Goal: Information Seeking & Learning: Learn about a topic

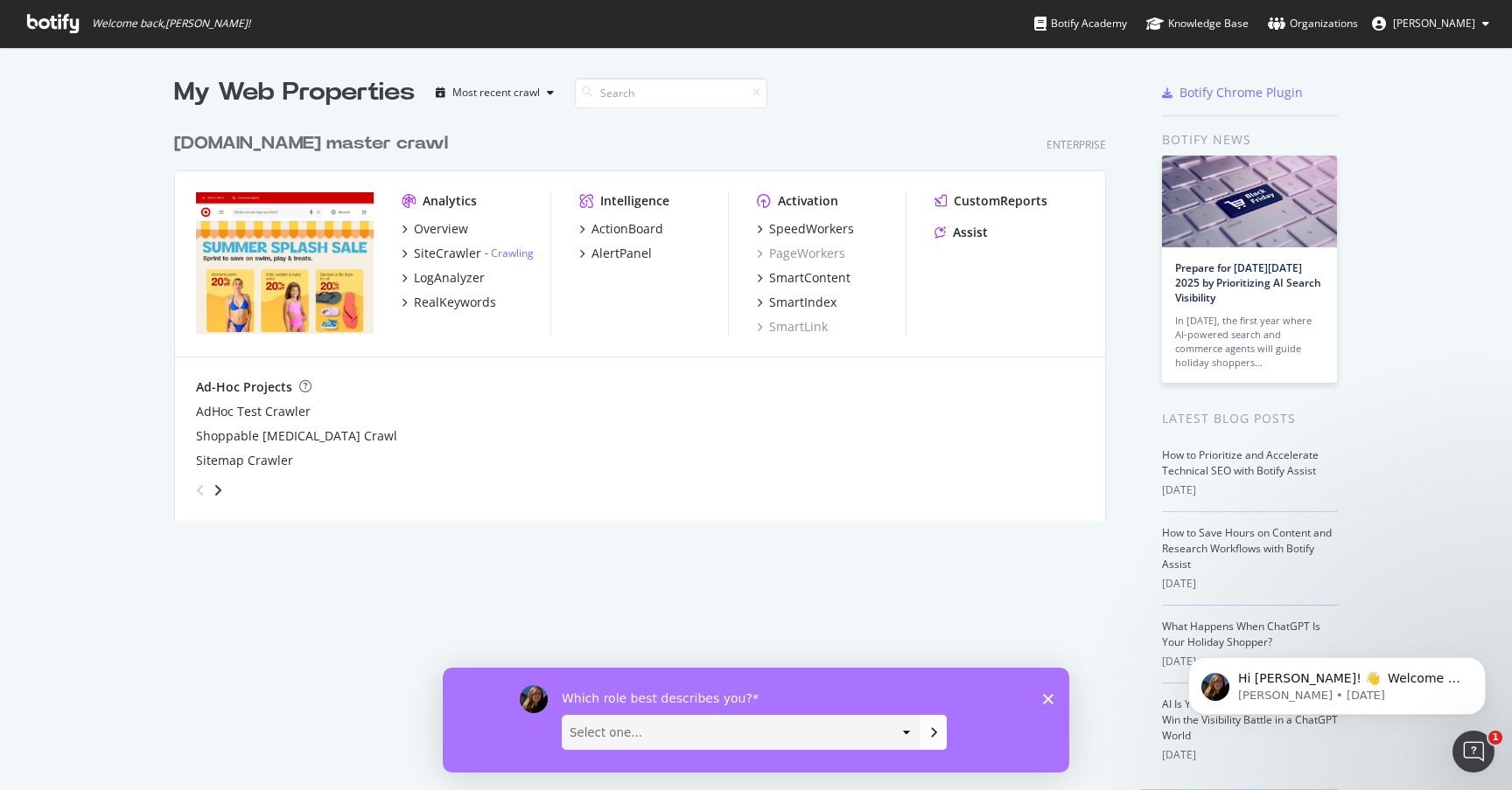
scroll to position [790, 1512]
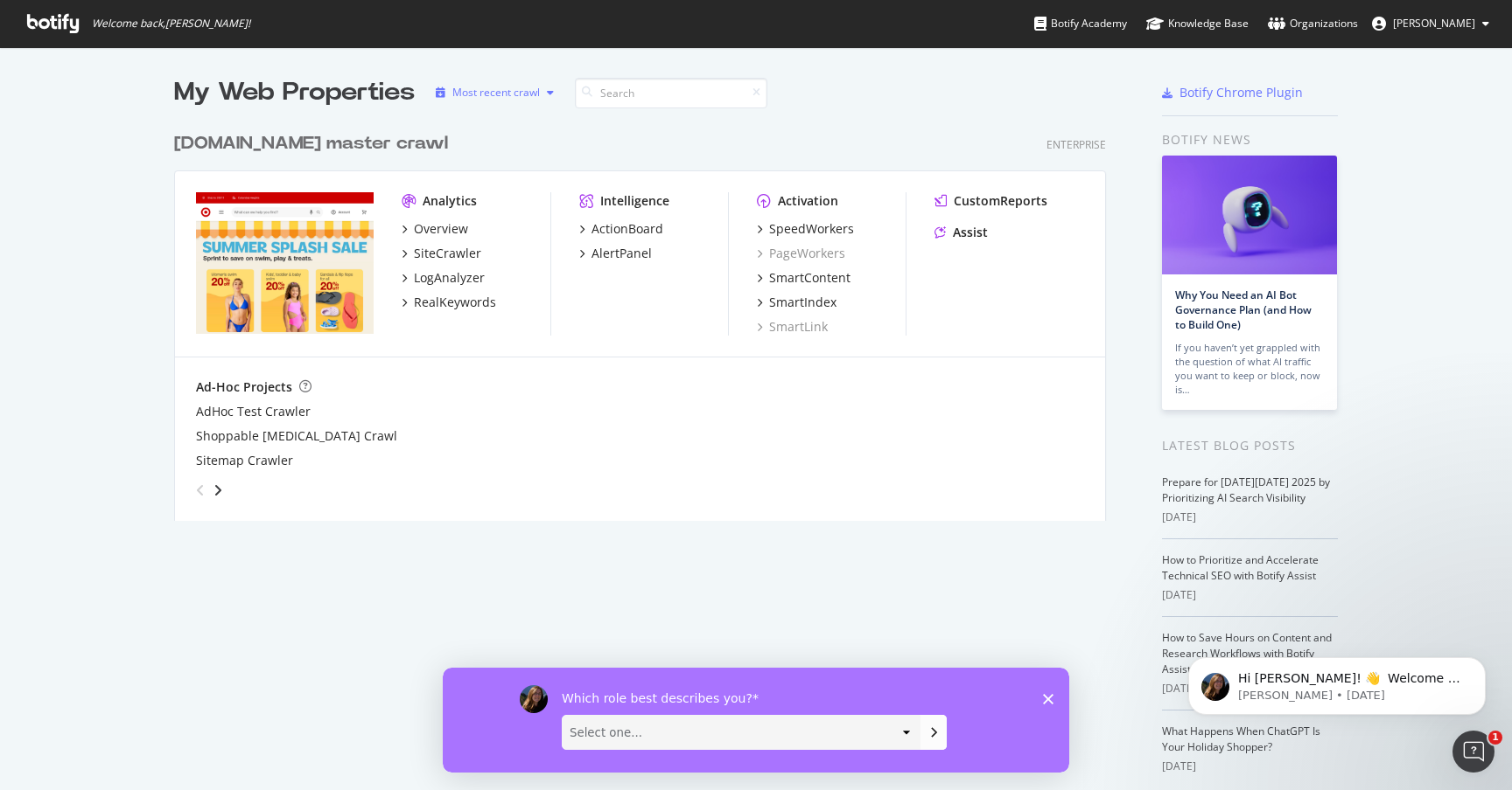
click at [488, 84] on div "Most recent crawl" at bounding box center [495, 93] width 133 height 26
click at [963, 73] on div "My Web Properties Most recent crawl [DOMAIN_NAME] master crawl Enterprise Analy…" at bounding box center [756, 456] width 1512 height 819
click at [435, 245] on div "SiteCrawler" at bounding box center [447, 253] width 67 height 17
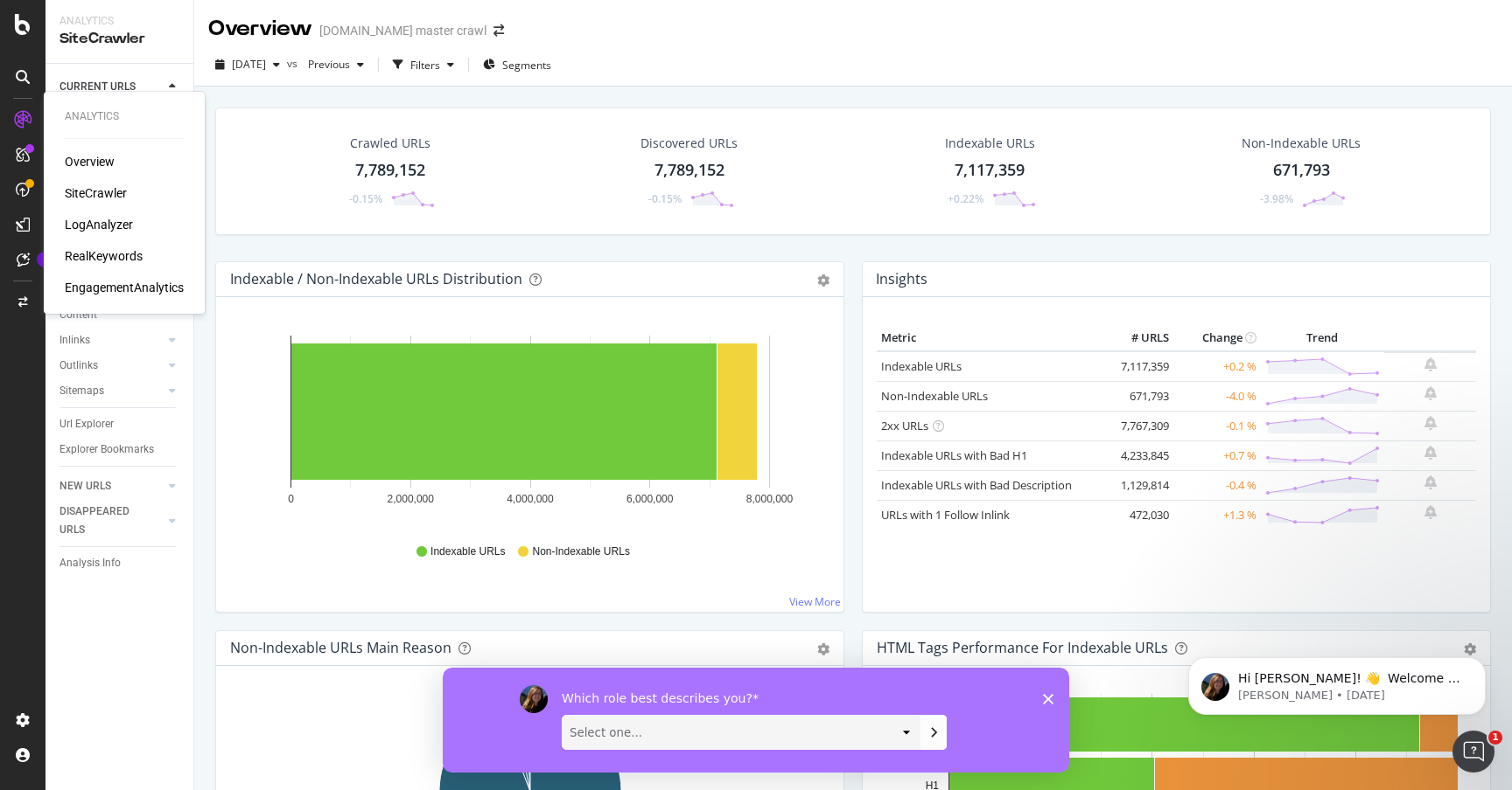
click at [120, 191] on div "SiteCrawler" at bounding box center [95, 192] width 62 height 17
click at [103, 419] on div "Url Explorer" at bounding box center [87, 424] width 54 height 18
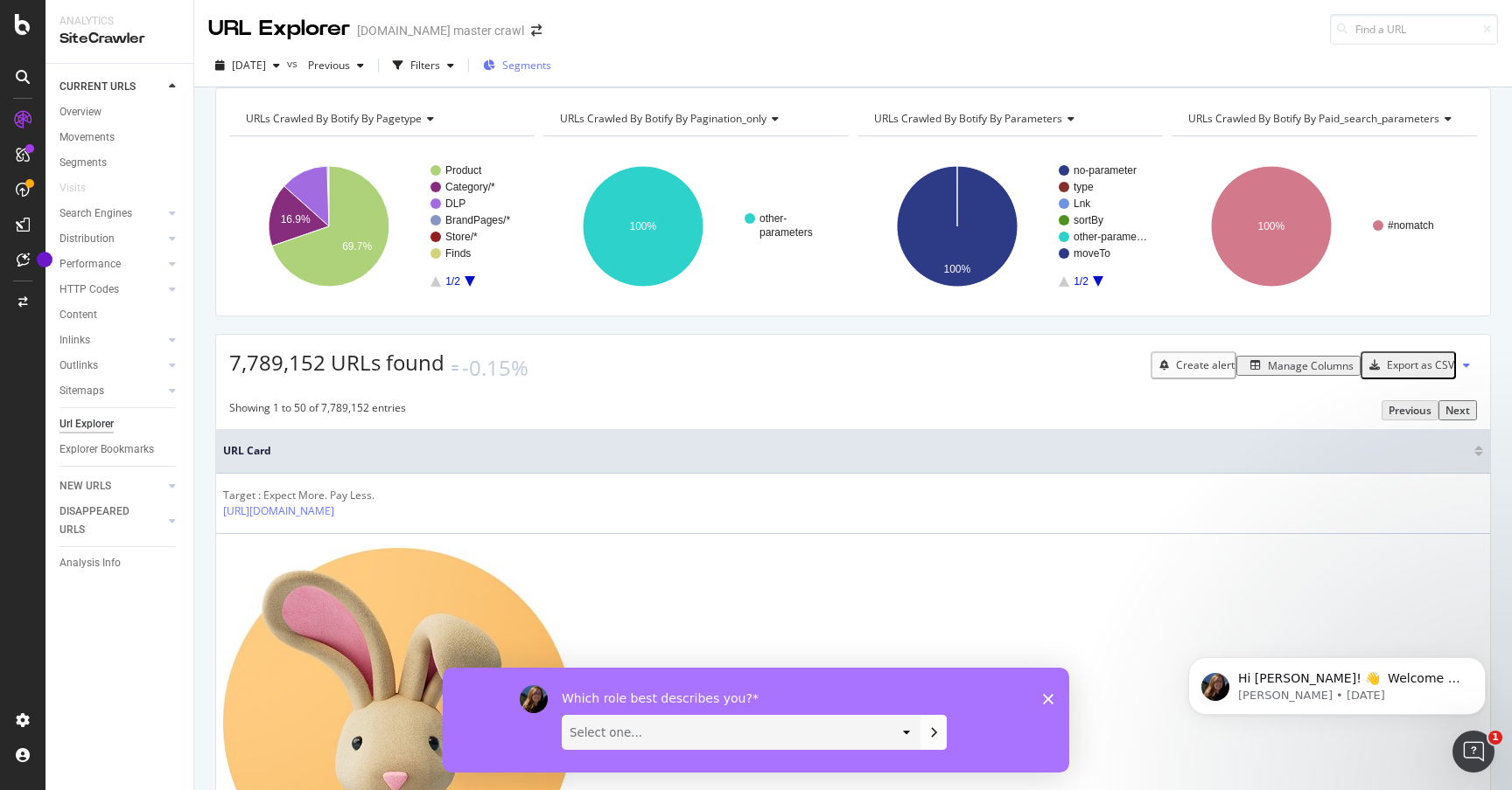
click at [551, 60] on span "Segments" at bounding box center [526, 65] width 49 height 15
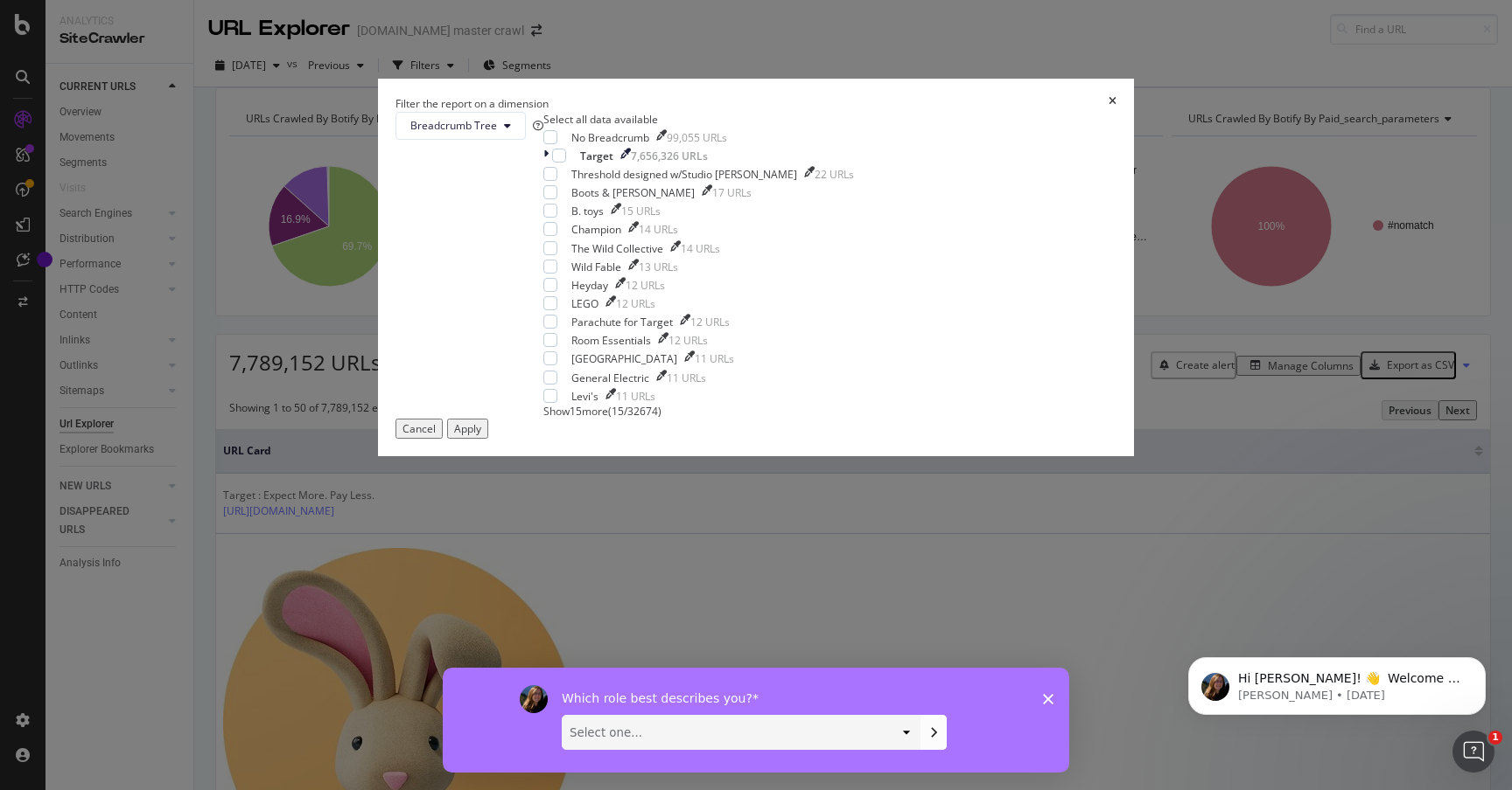
click at [1051, 694] on polygon "Close survey" at bounding box center [1048, 698] width 11 height 11
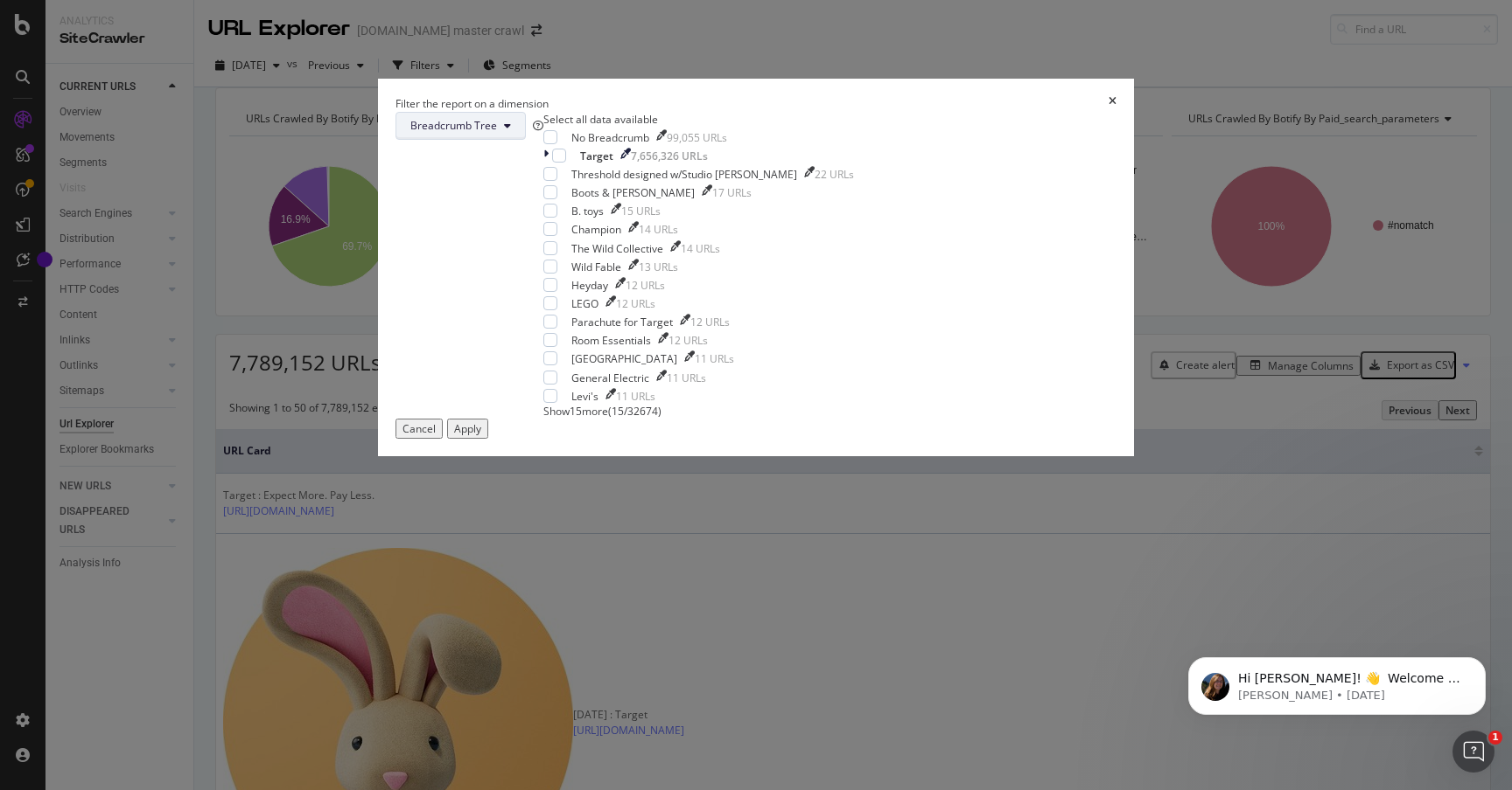
click at [496, 133] on span "Breadcrumb Tree" at bounding box center [453, 125] width 86 height 15
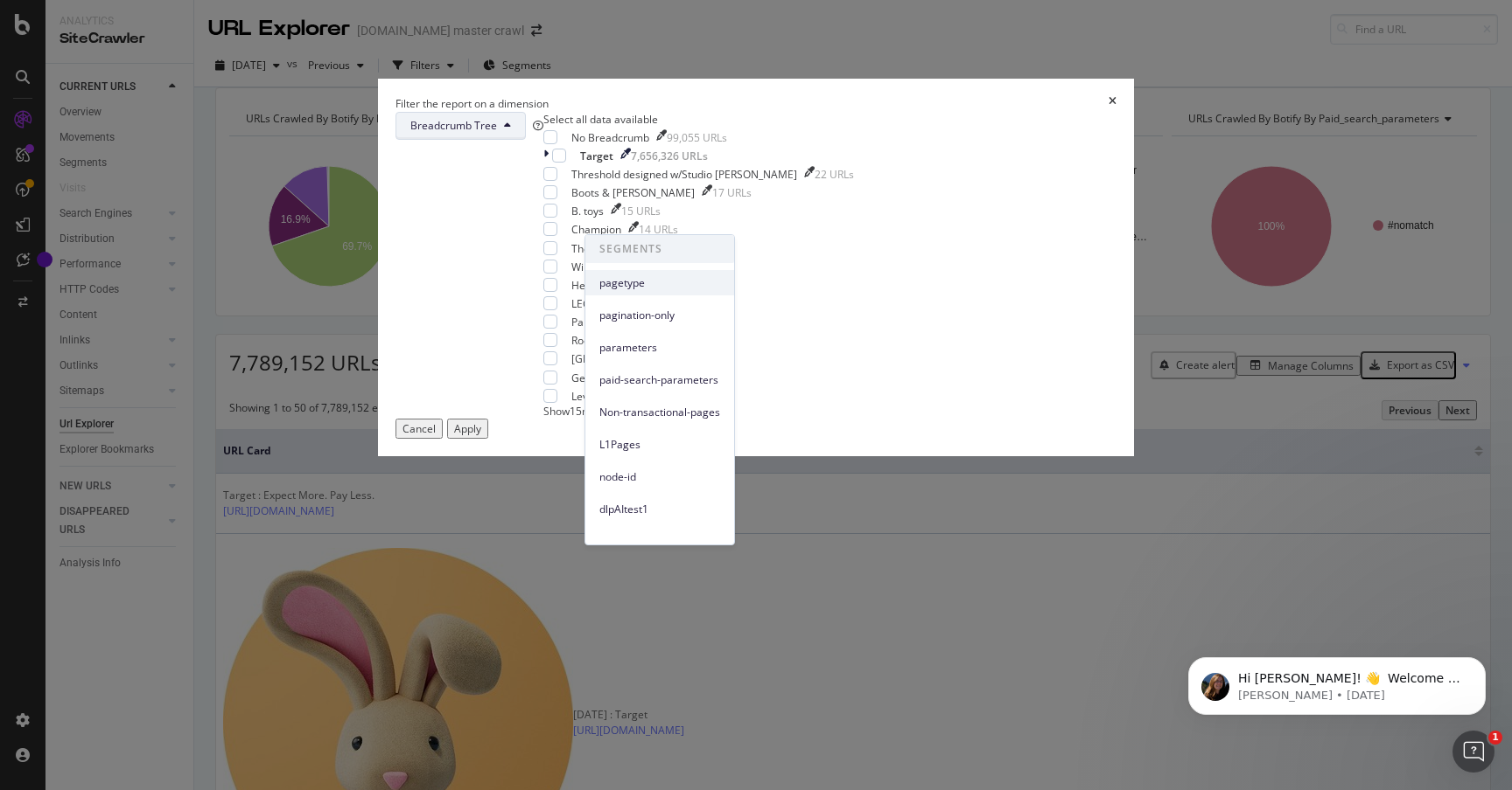
click at [626, 278] on span "pagetype" at bounding box center [659, 283] width 121 height 15
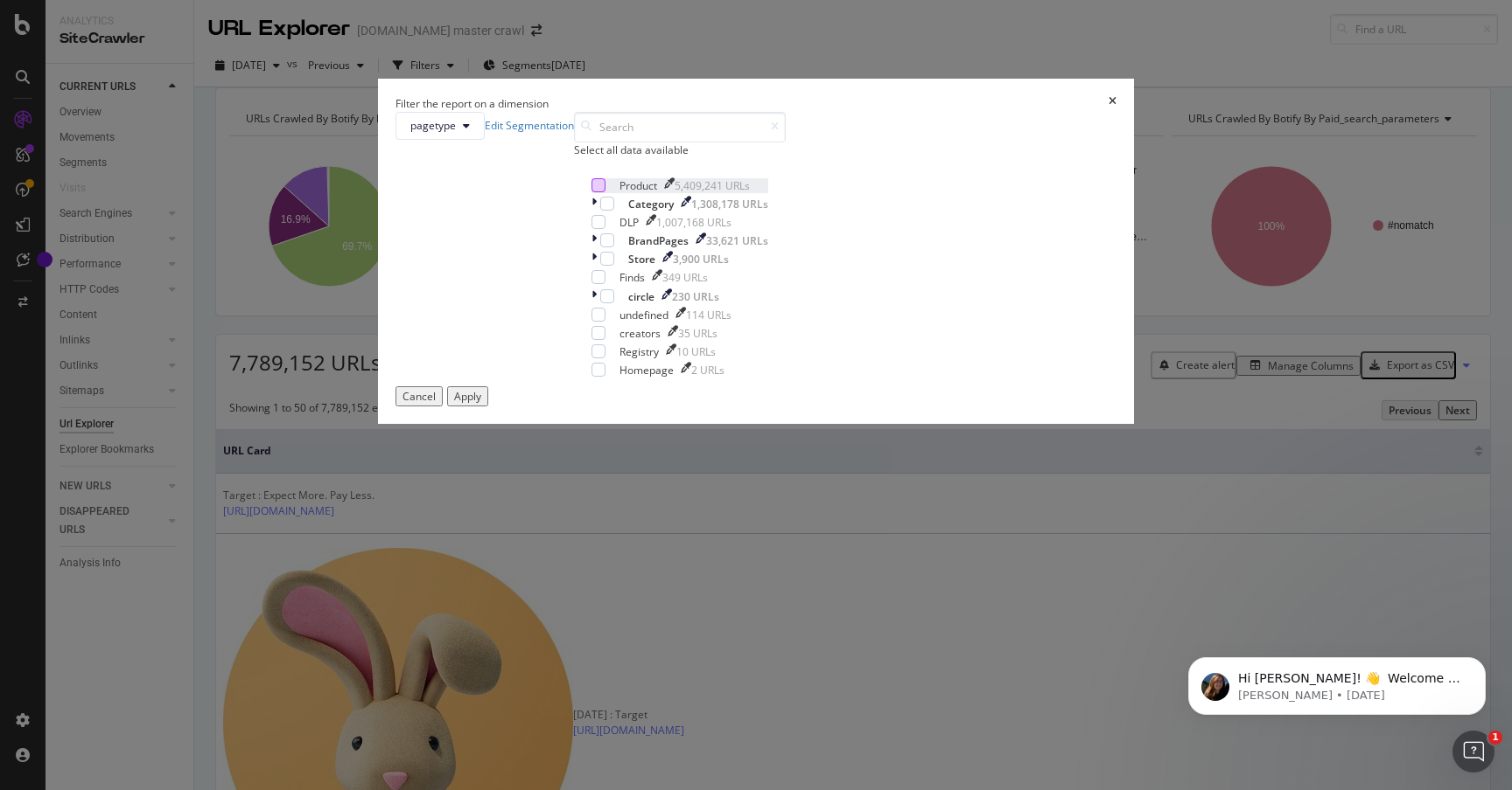
click at [603, 192] on div "modal" at bounding box center [598, 185] width 14 height 14
click at [481, 404] on div "Apply" at bounding box center [467, 396] width 27 height 15
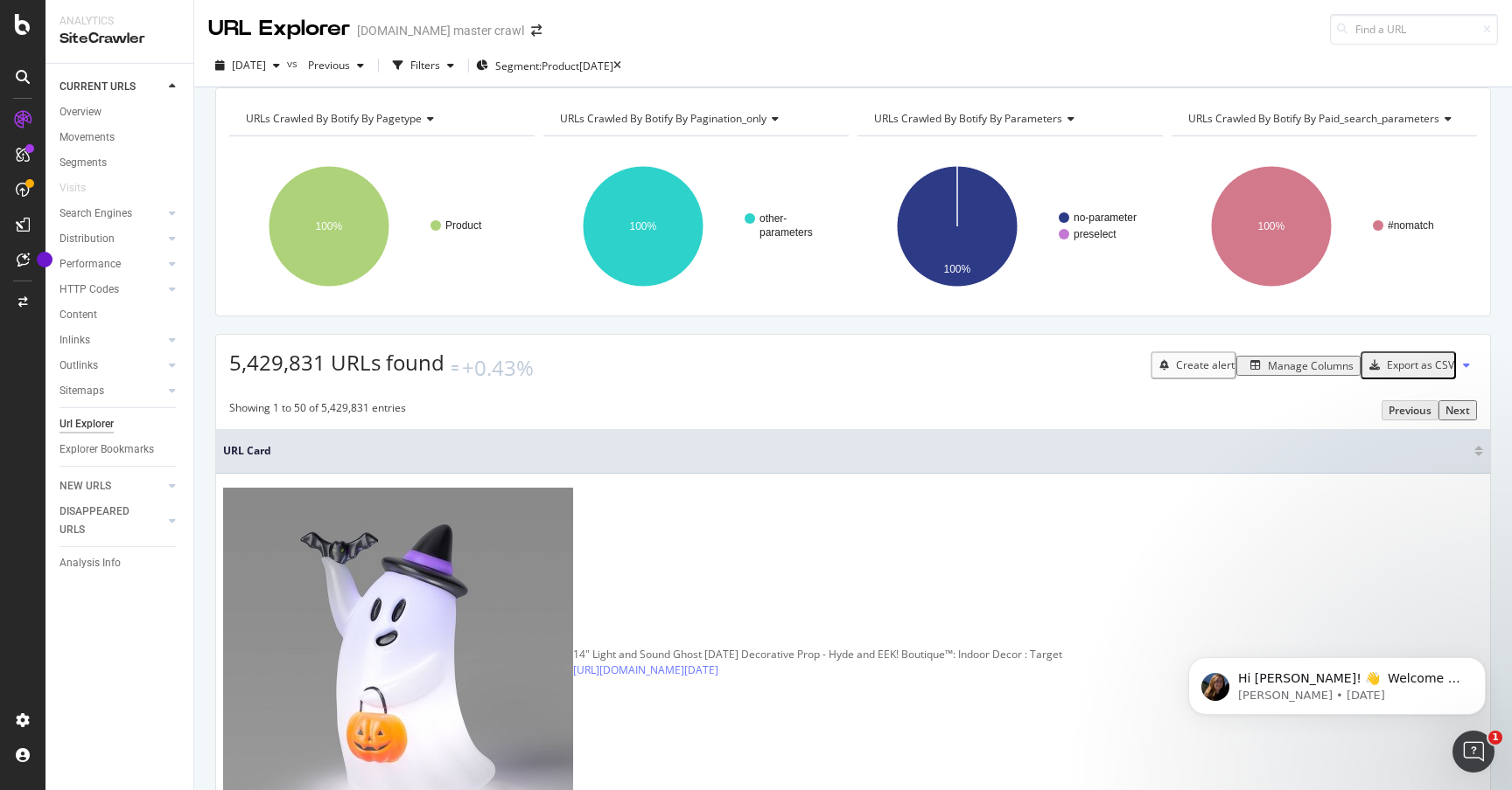
click at [1319, 374] on div "Manage Columns" at bounding box center [1311, 366] width 85 height 15
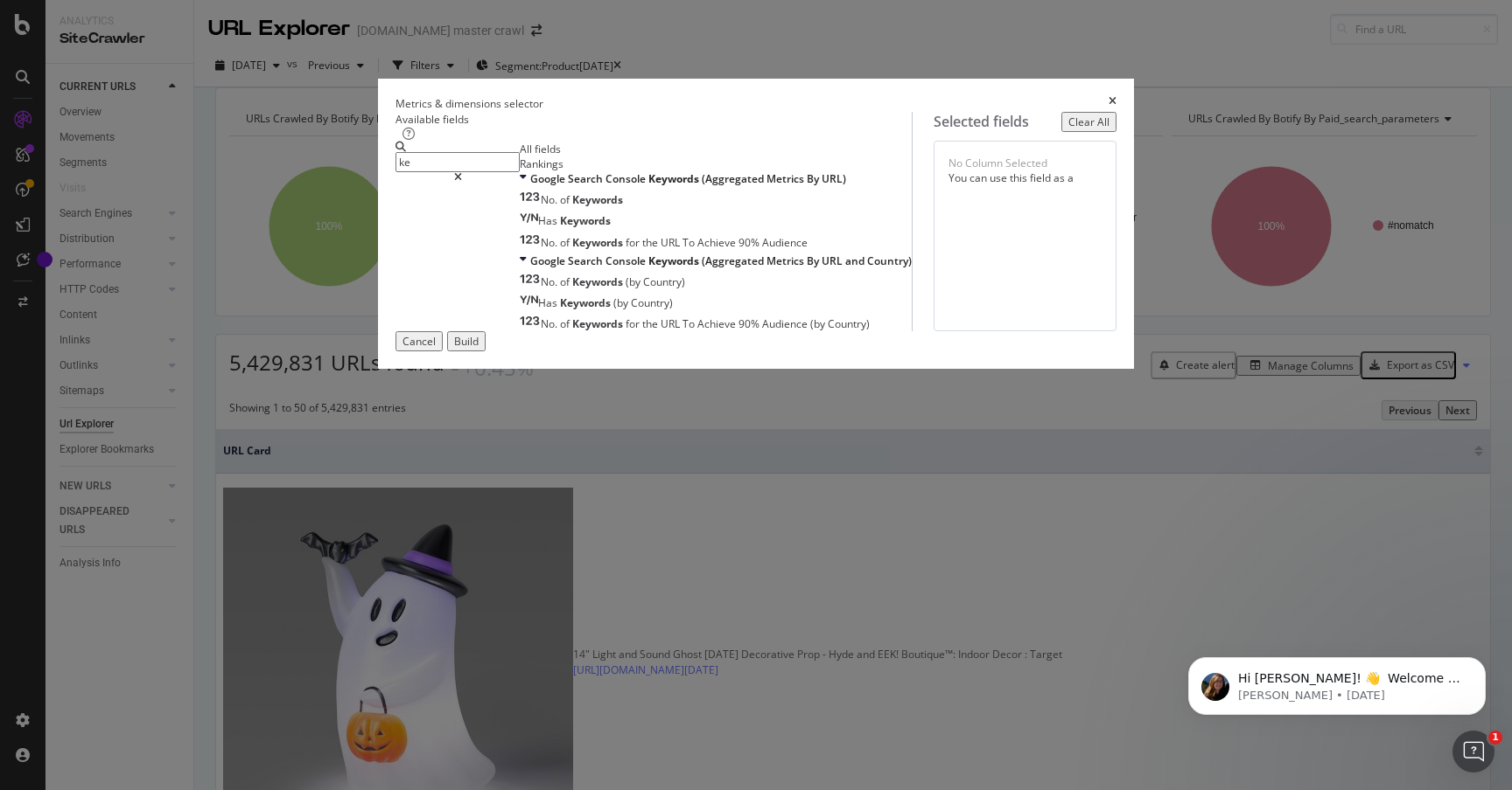
type input "k"
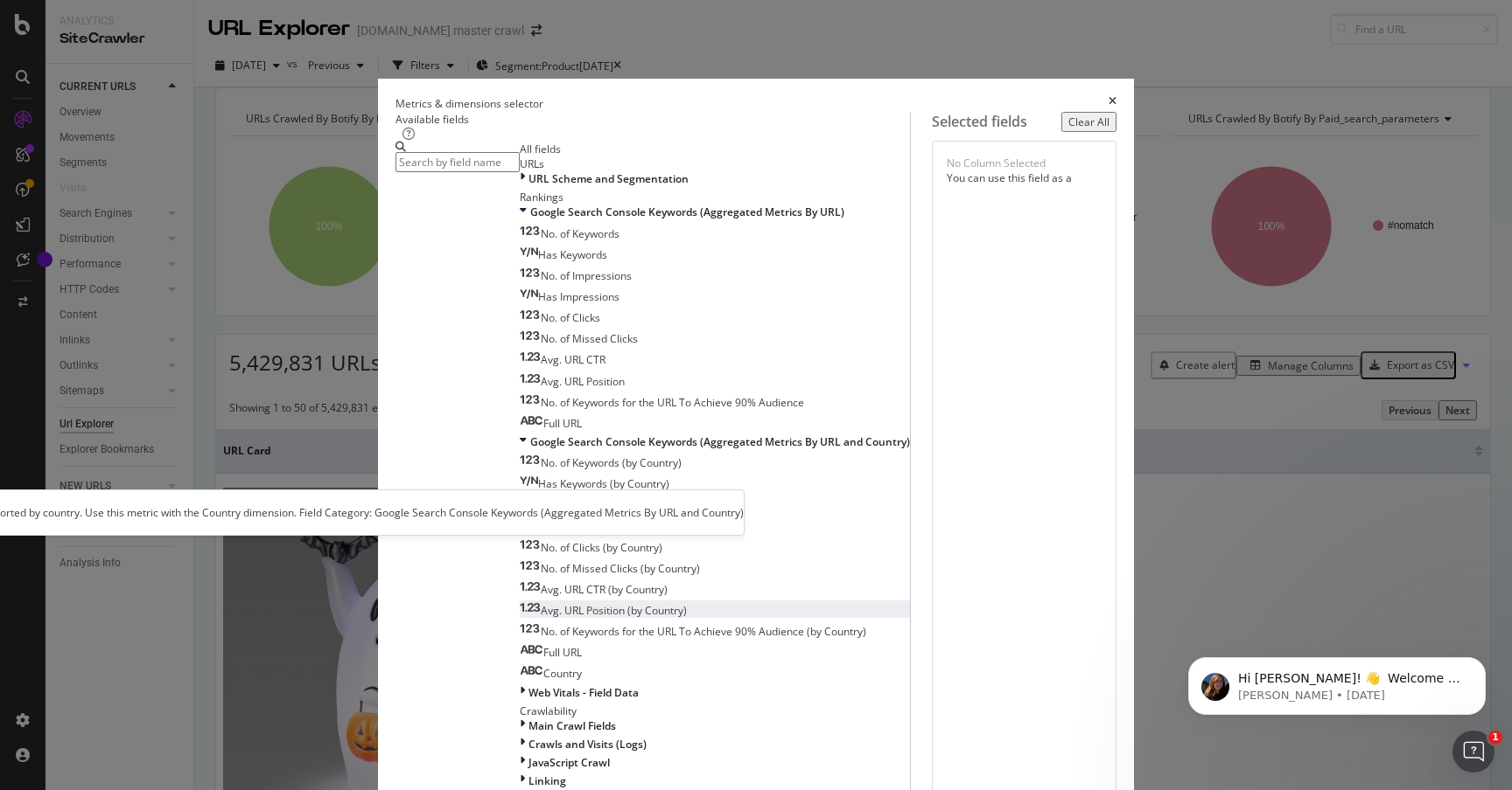
scroll to position [237, 0]
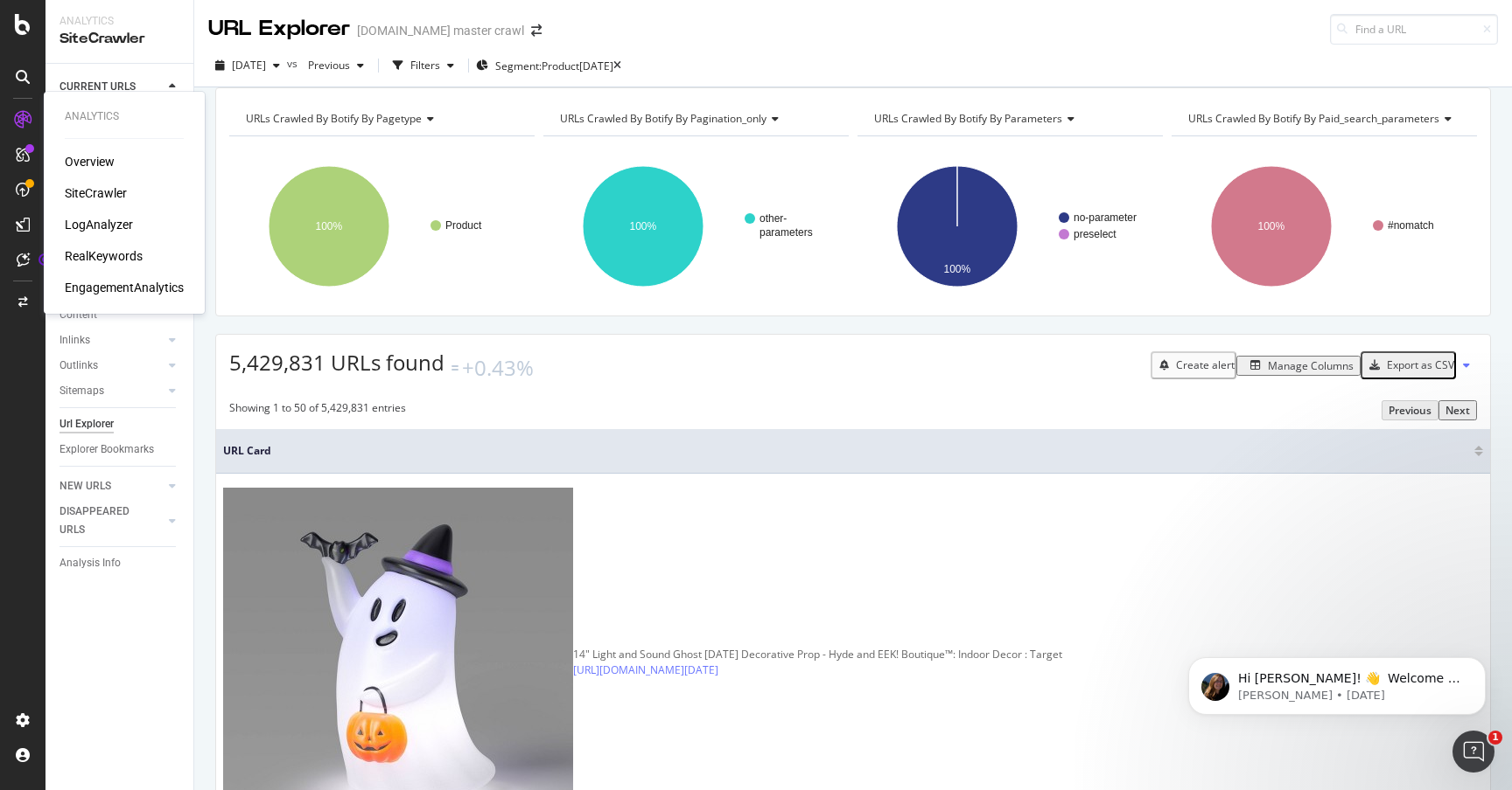
click at [118, 253] on div "RealKeywords" at bounding box center [103, 256] width 78 height 17
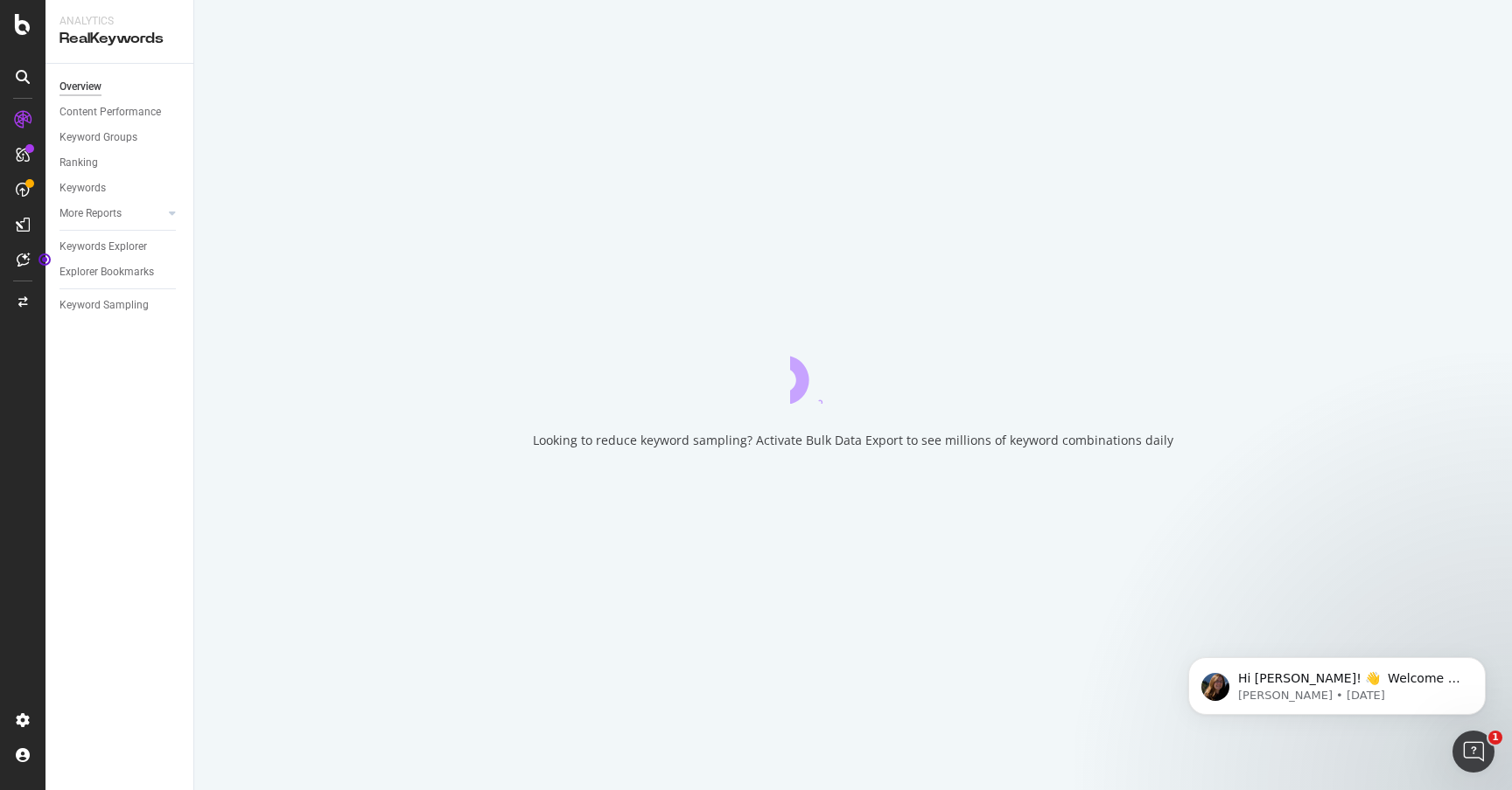
click at [118, 253] on div "Keywords Explorer" at bounding box center [103, 247] width 87 height 18
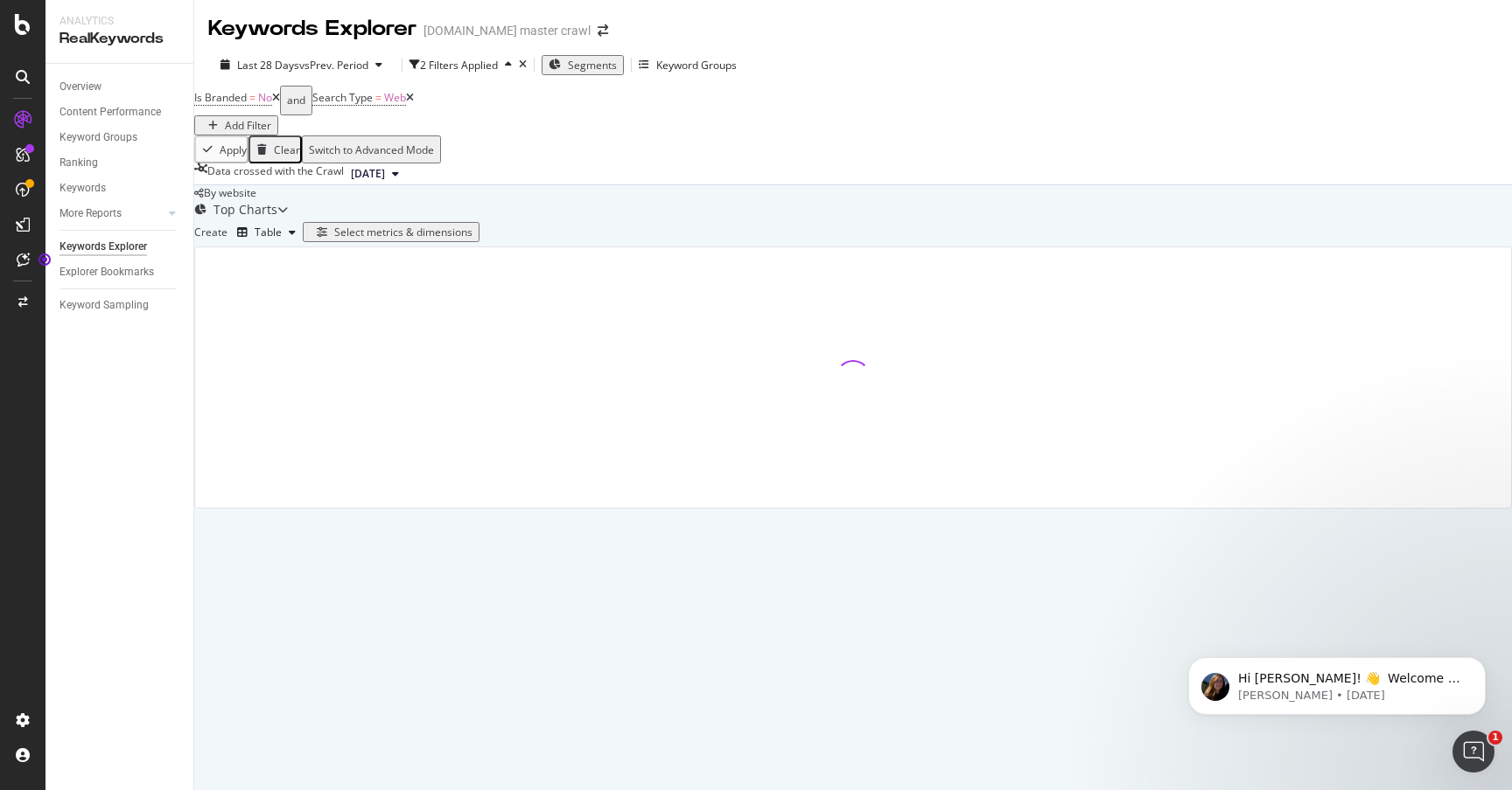
click at [617, 70] on span "Segments" at bounding box center [593, 65] width 49 height 15
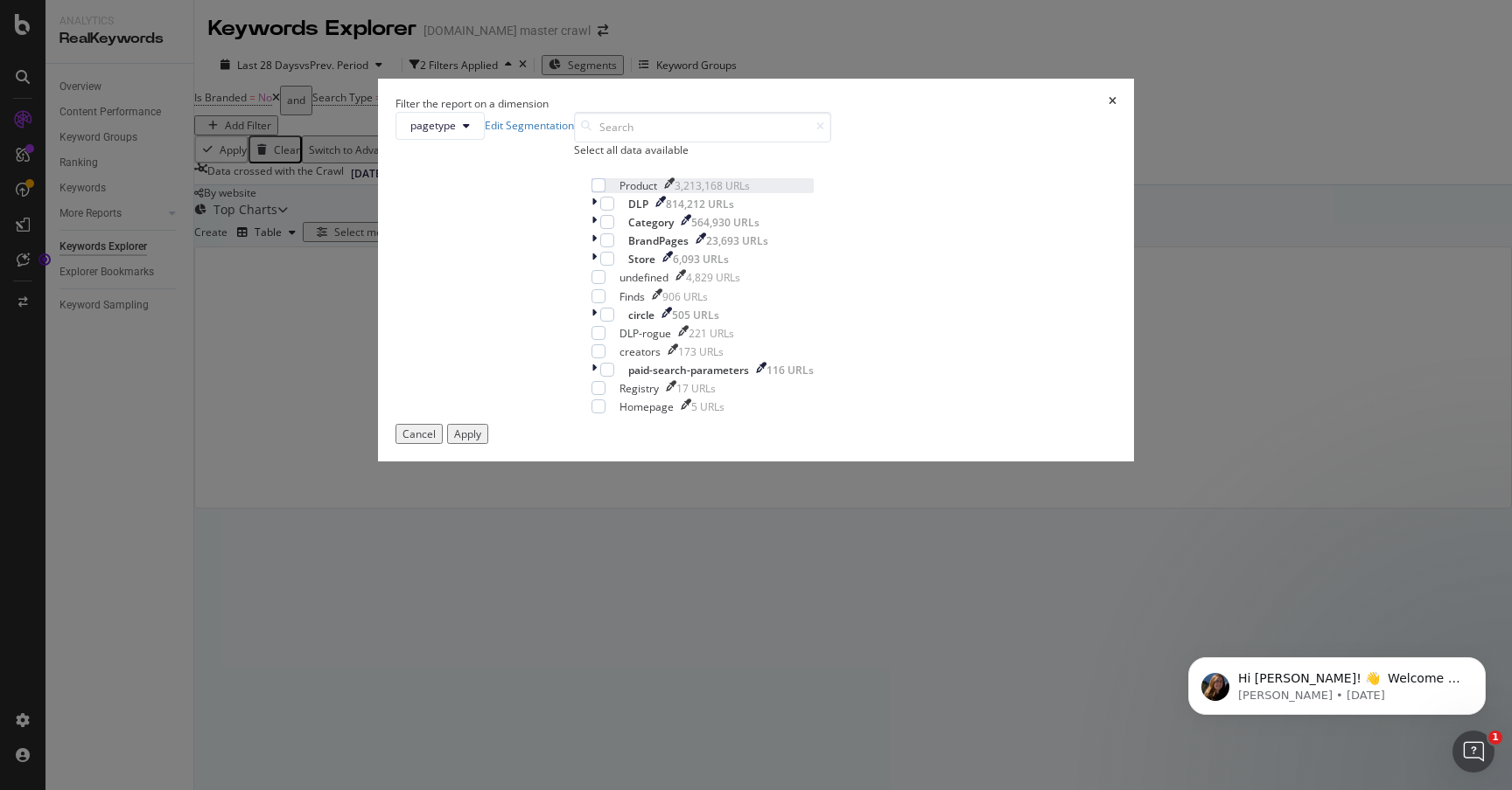
click at [614, 193] on div "Product 3,213,168 URLs" at bounding box center [702, 186] width 222 height 15
click at [488, 444] on button "Apply" at bounding box center [467, 434] width 41 height 20
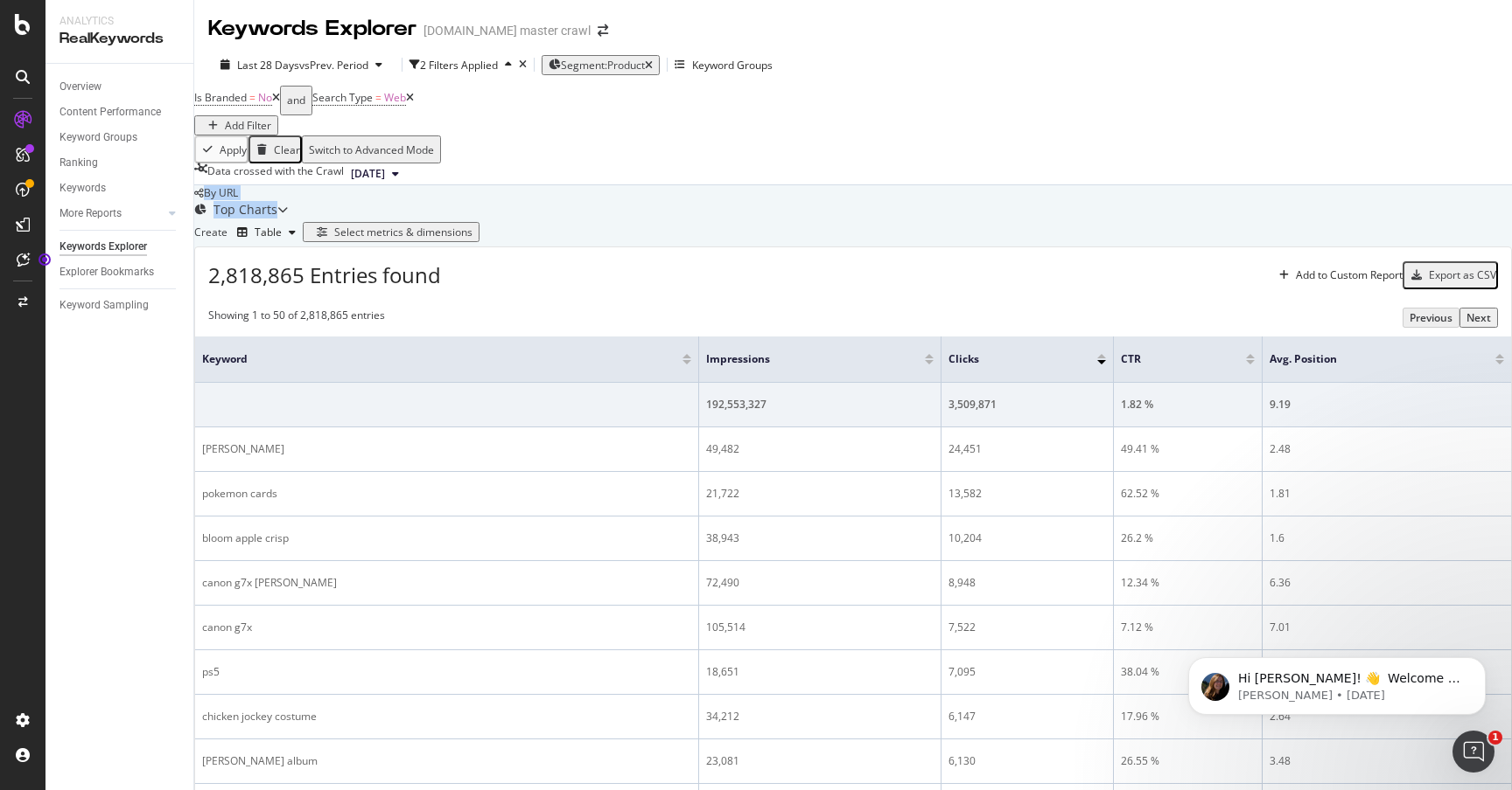
drag, startPoint x: 1405, startPoint y: 278, endPoint x: 1052, endPoint y: 183, distance: 365.6
click at [472, 239] on div "Select metrics & dimensions" at bounding box center [403, 232] width 138 height 15
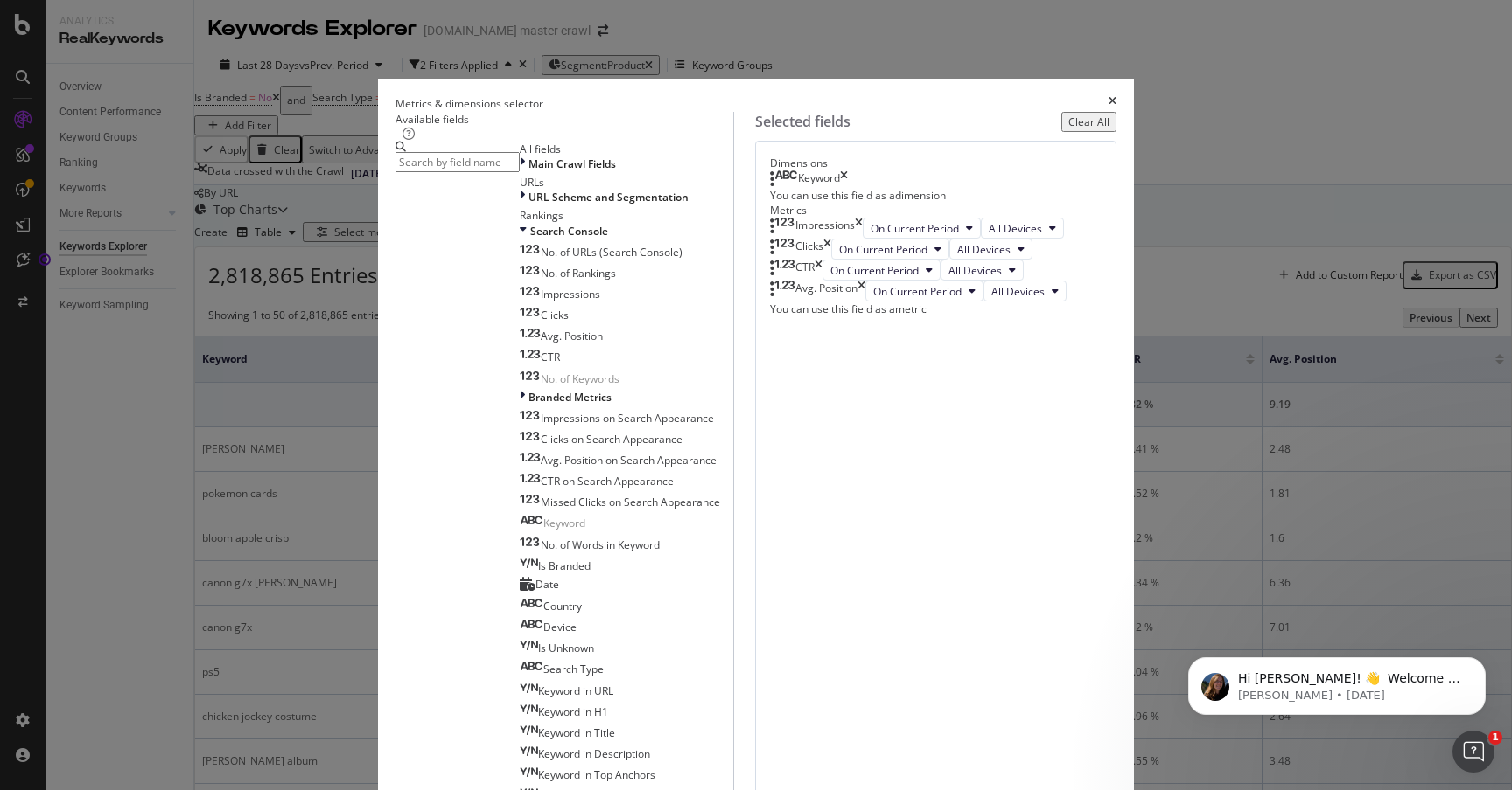
scroll to position [35, 0]
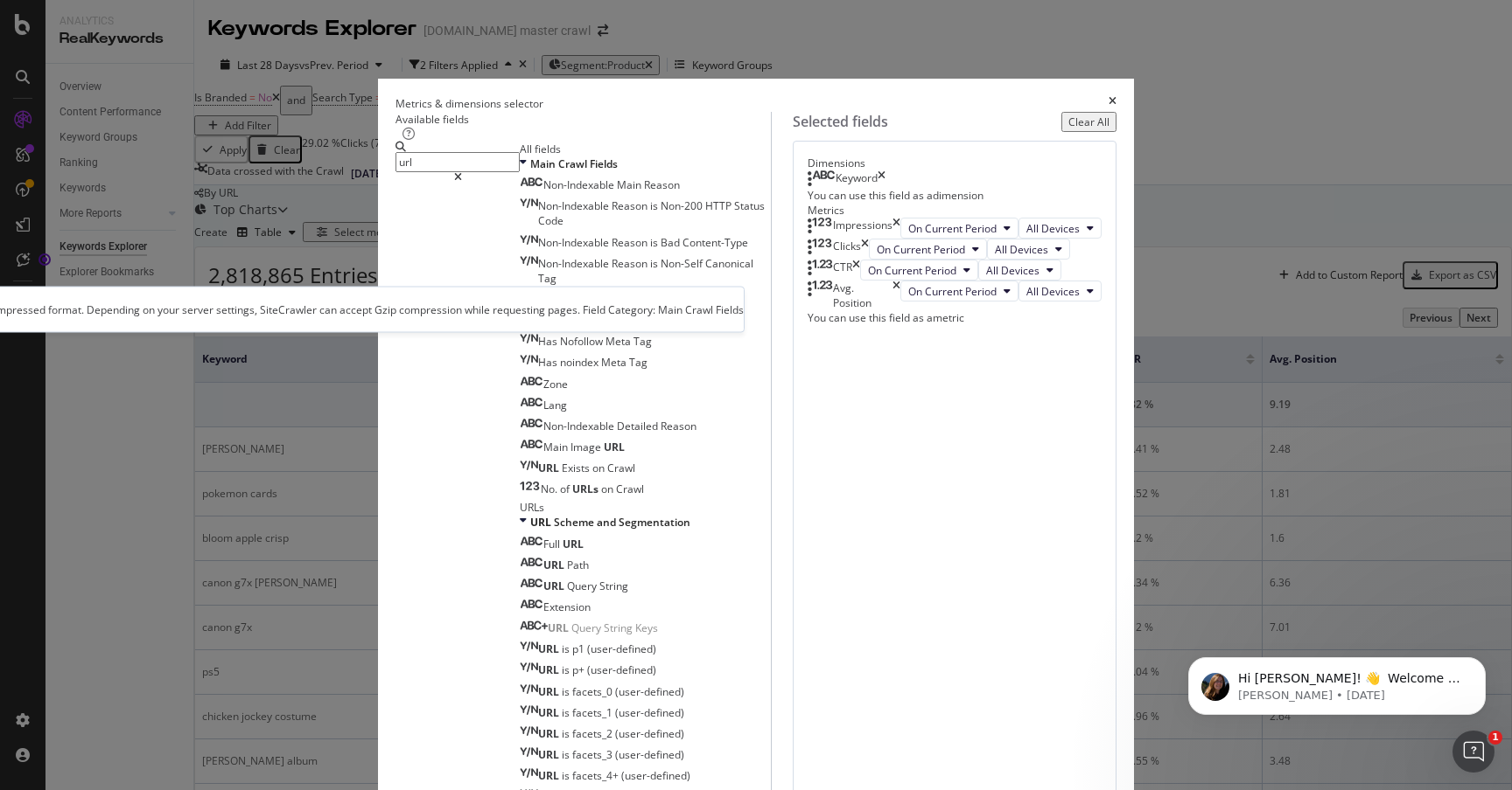
type input "url"
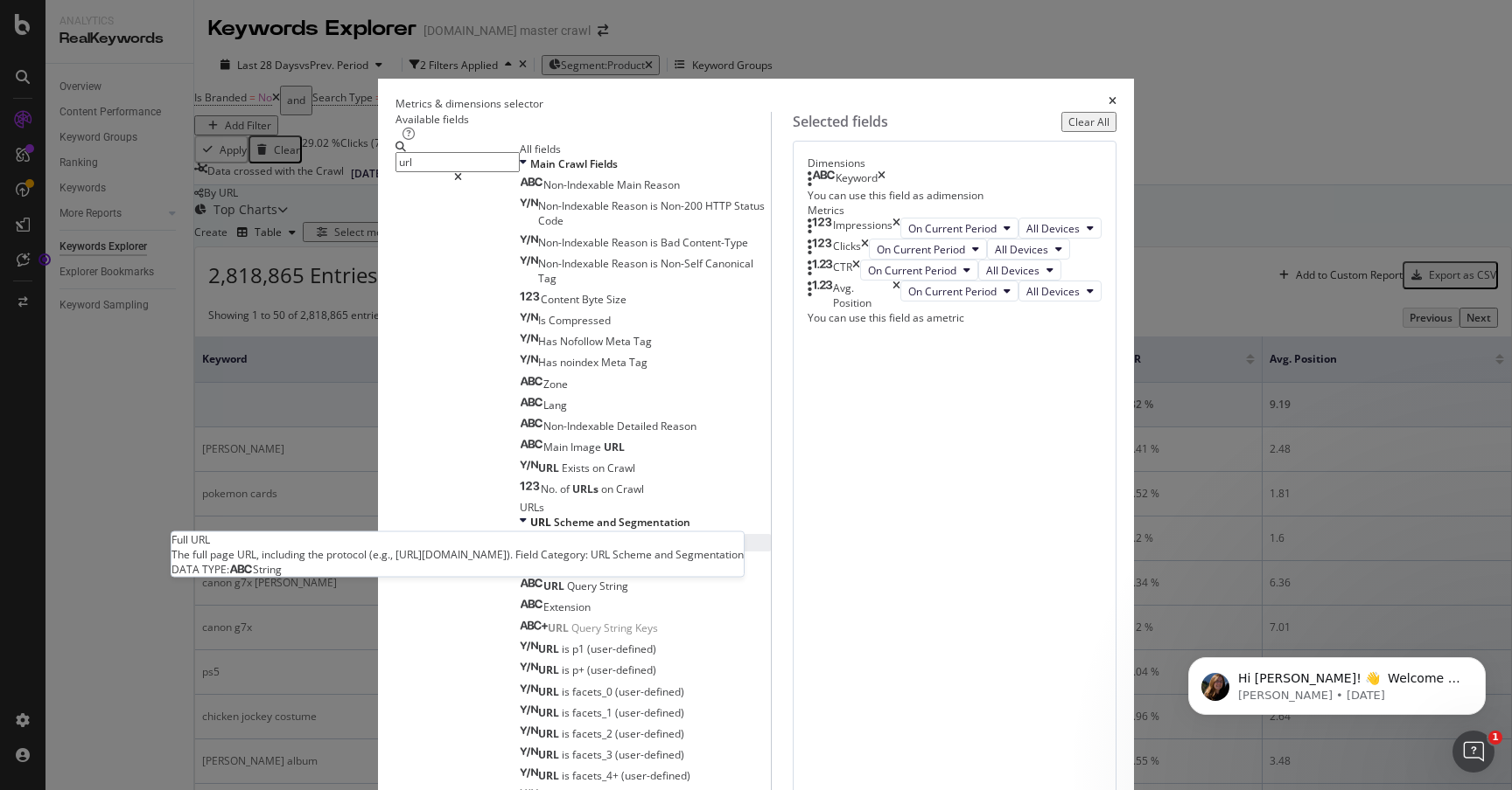
click at [584, 551] on div "Full URL" at bounding box center [552, 544] width 64 height 15
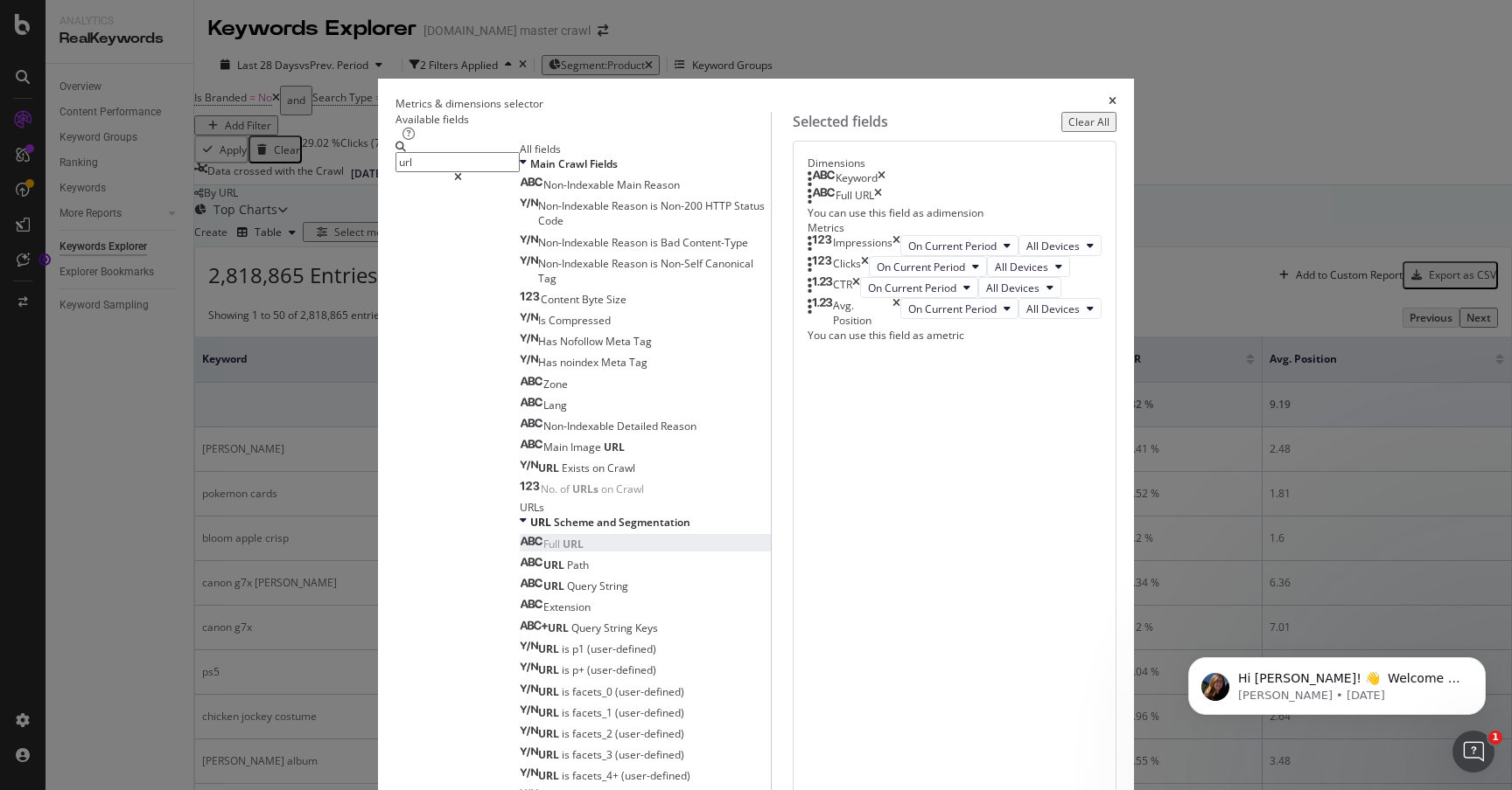
drag, startPoint x: 614, startPoint y: 172, endPoint x: 358, endPoint y: 210, distance: 258.8
click at [357, 210] on div "Metrics & dimensions selector Available fields url All fields Main Crawl Fields…" at bounding box center [756, 395] width 1512 height 790
click at [418, 172] on input "url" at bounding box center [457, 162] width 124 height 20
paste input "ratings_average"
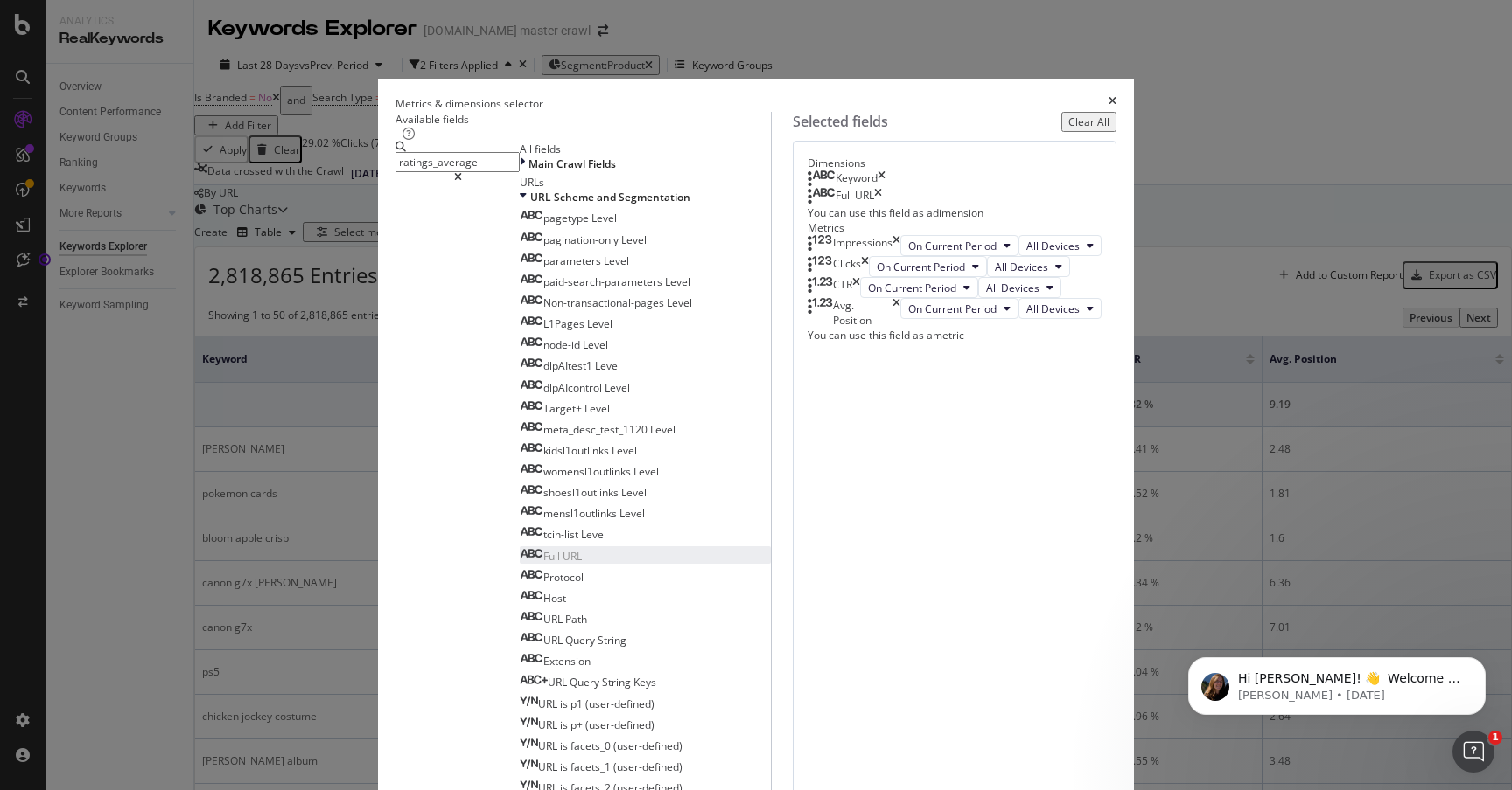
type input "ratings_average"
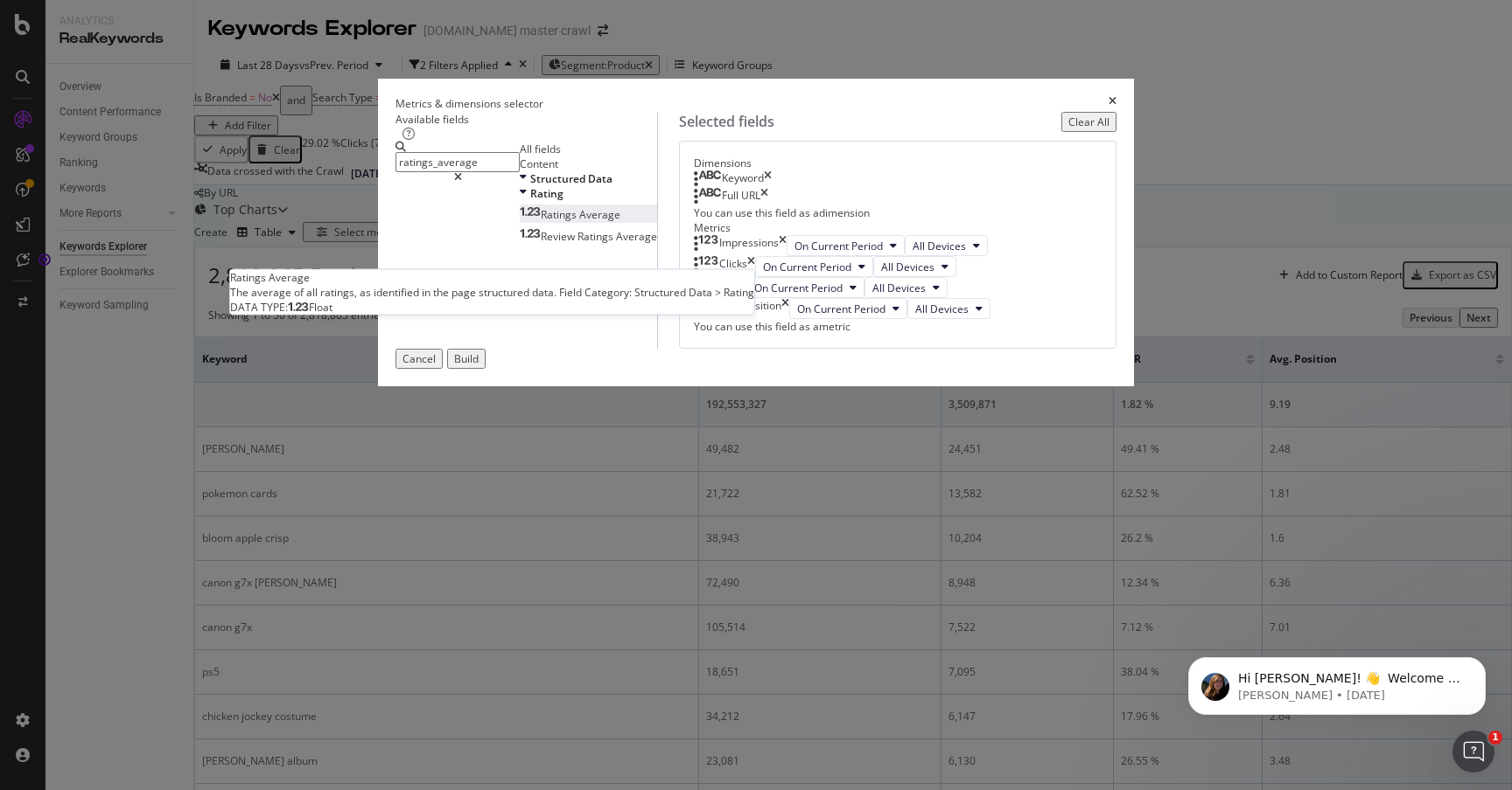
click at [541, 222] on span "Ratings" at bounding box center [560, 214] width 38 height 15
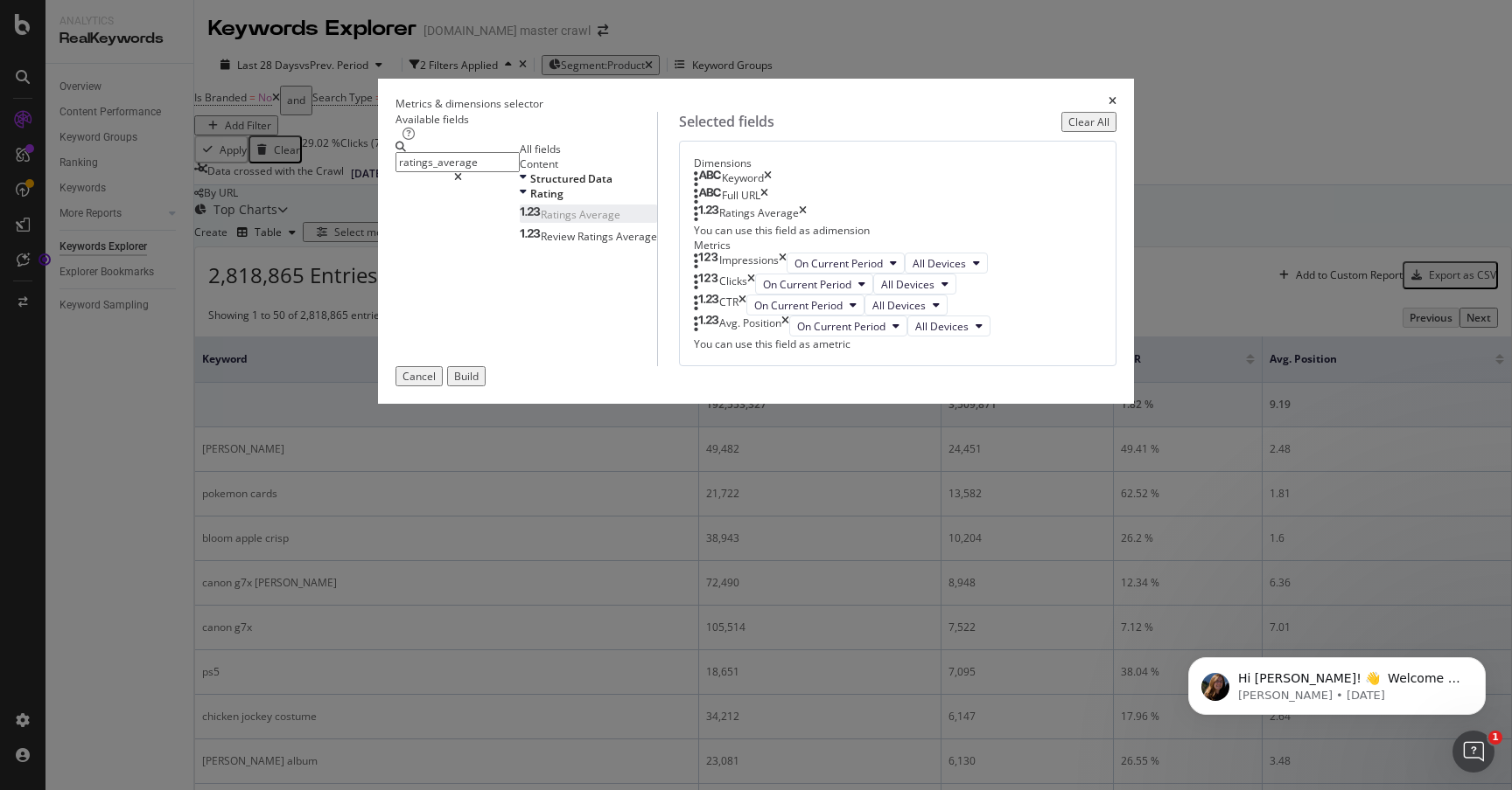
click at [486, 386] on button "Build" at bounding box center [466, 376] width 38 height 20
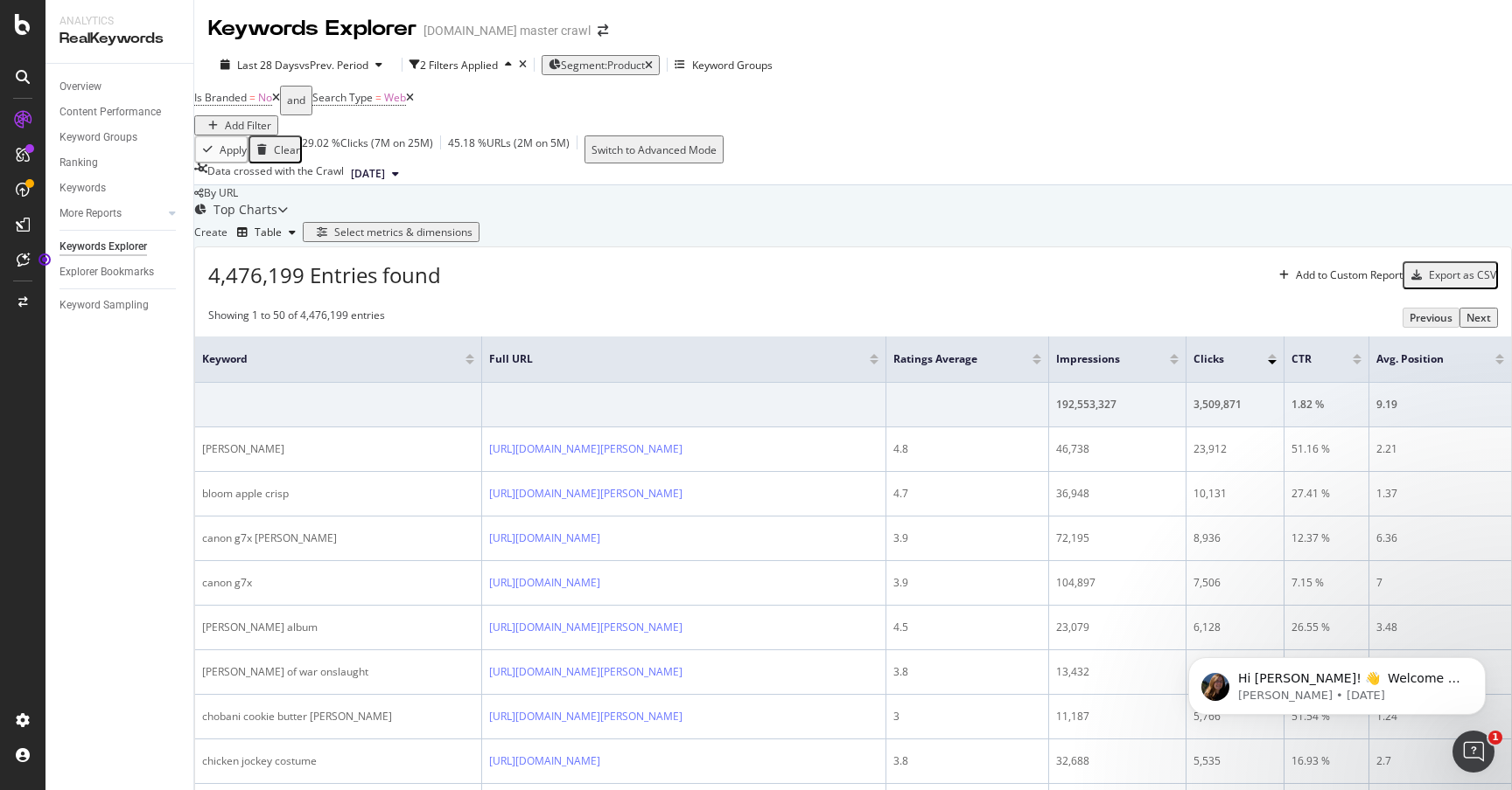
click at [472, 239] on div "Select metrics & dimensions" at bounding box center [403, 232] width 138 height 15
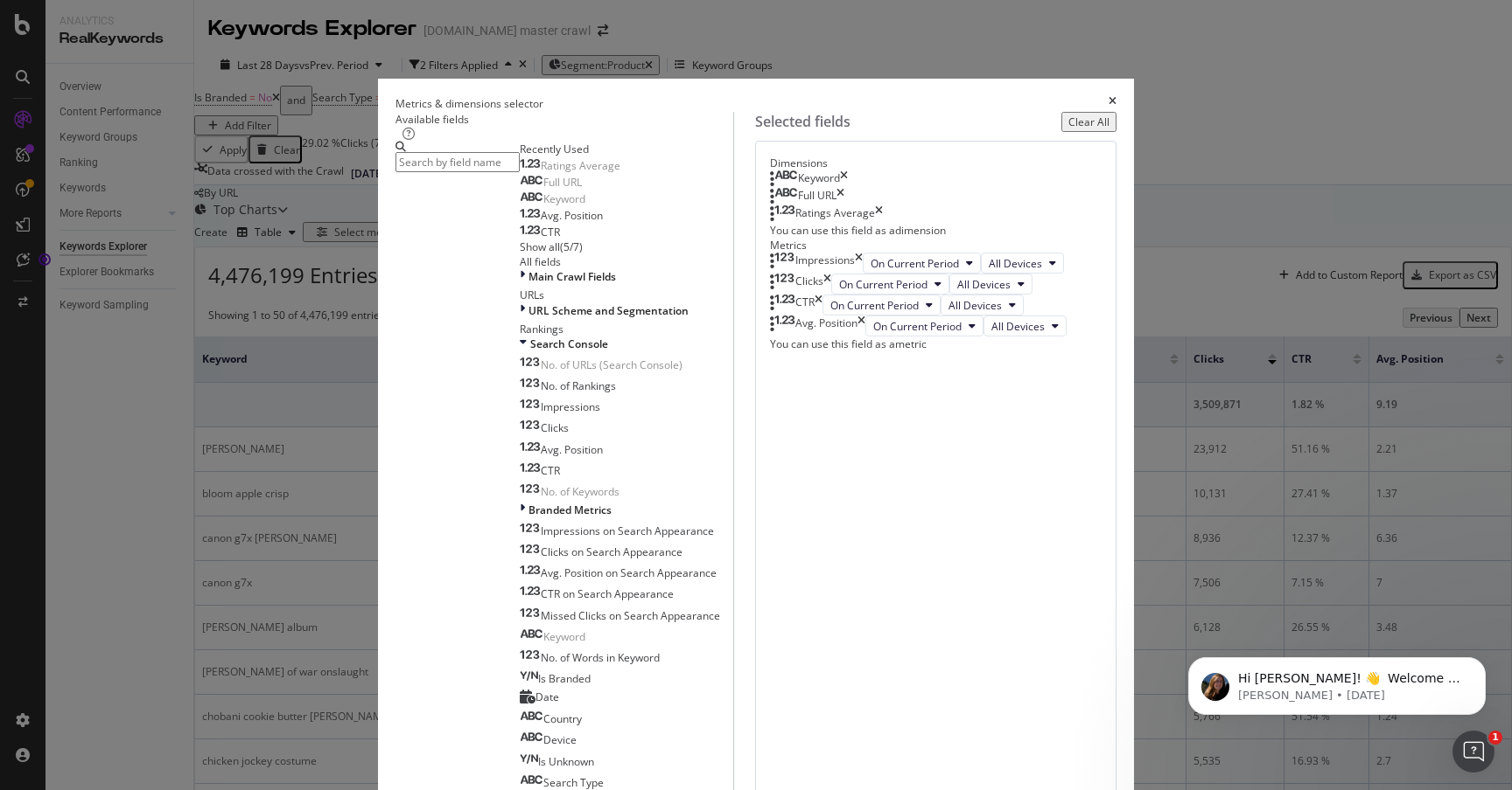
paste input "weighted_avg_position"
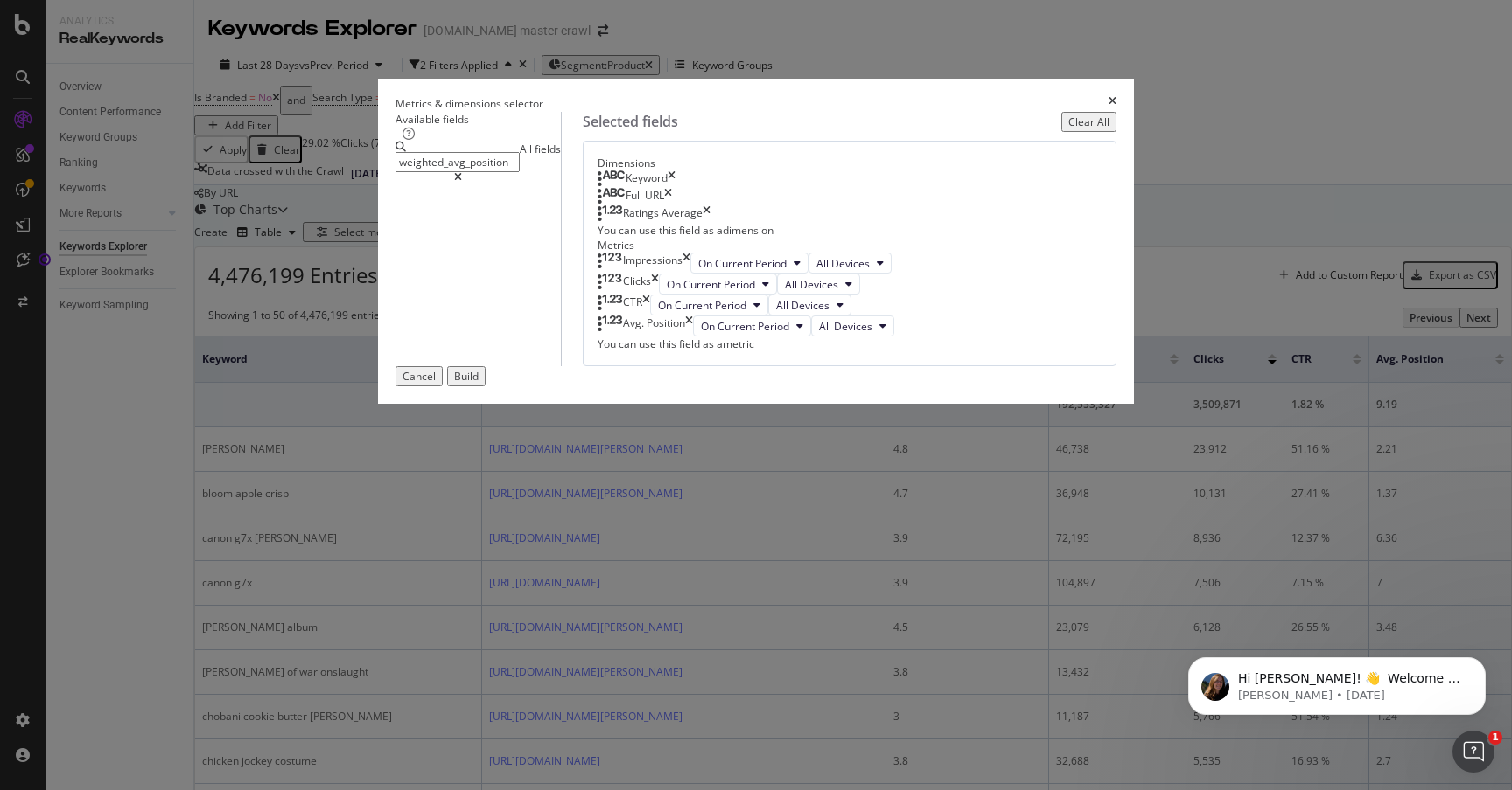
drag, startPoint x: 466, startPoint y: 183, endPoint x: 402, endPoint y: 180, distance: 64.1
click at [402, 180] on div "weighted_avg_position" at bounding box center [457, 161] width 124 height 41
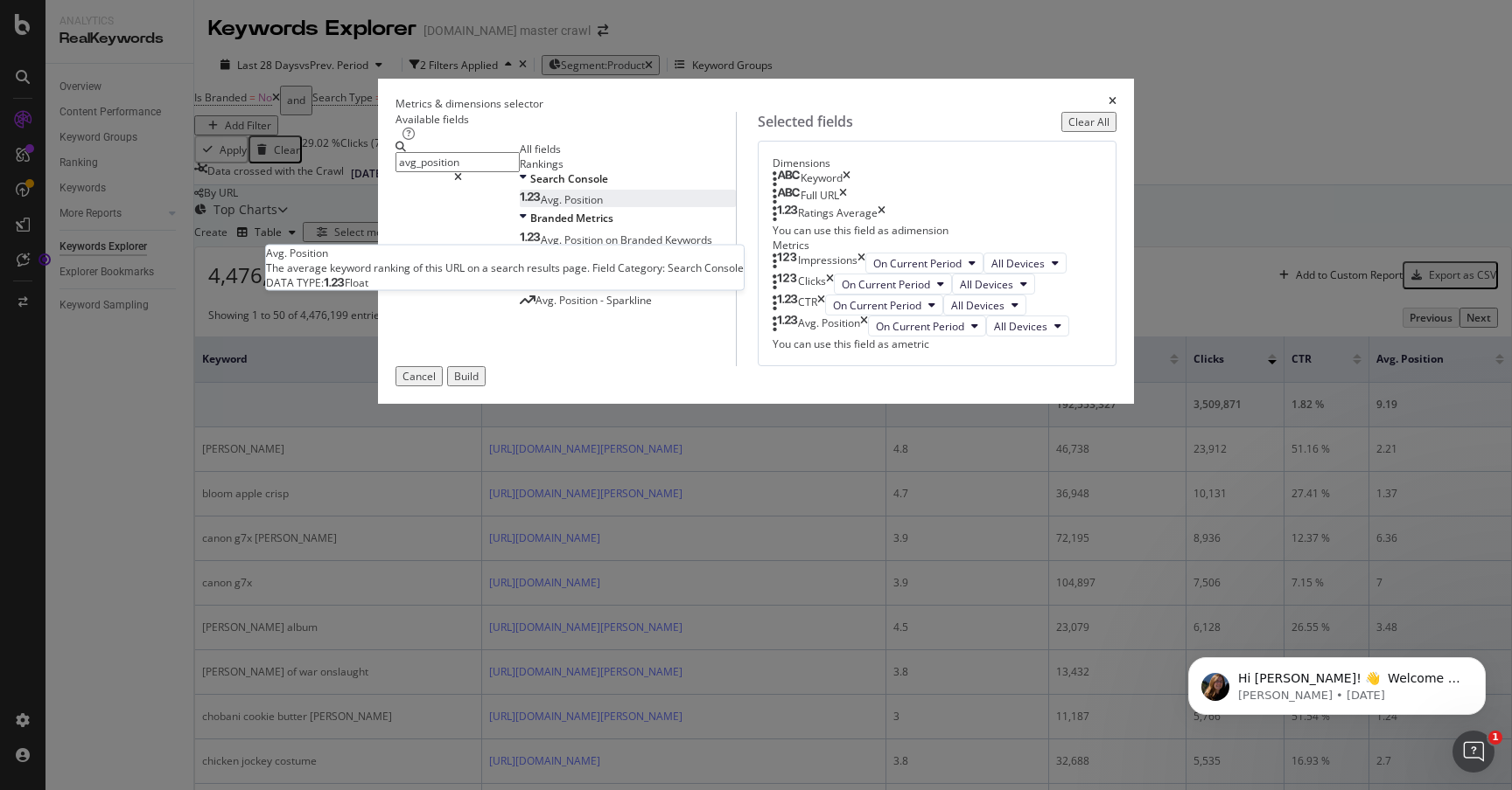
type input "avg_position"
click at [565, 207] on span "Position" at bounding box center [584, 200] width 38 height 15
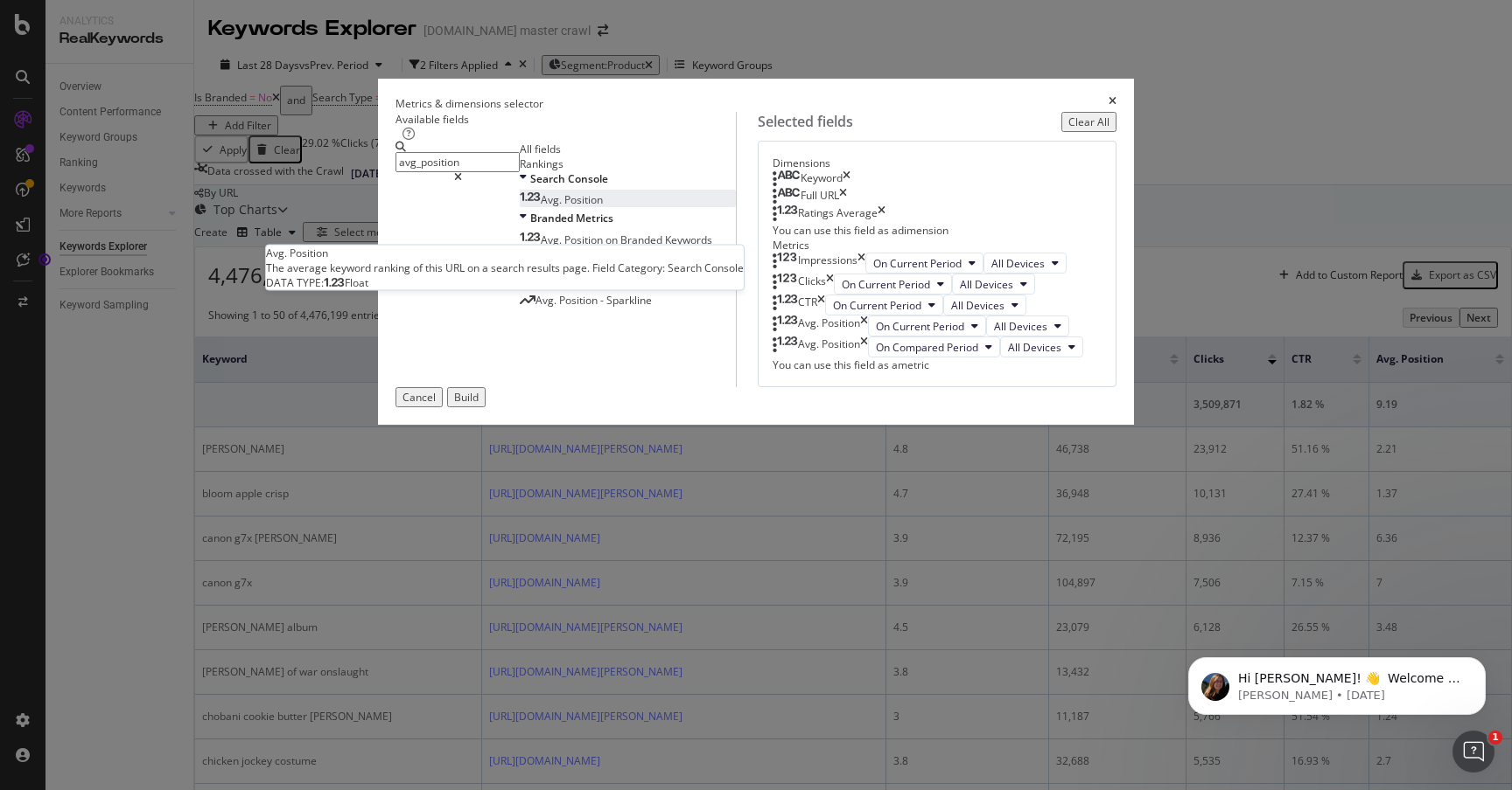
click at [600, 207] on div "Avg. Position" at bounding box center [562, 200] width 83 height 15
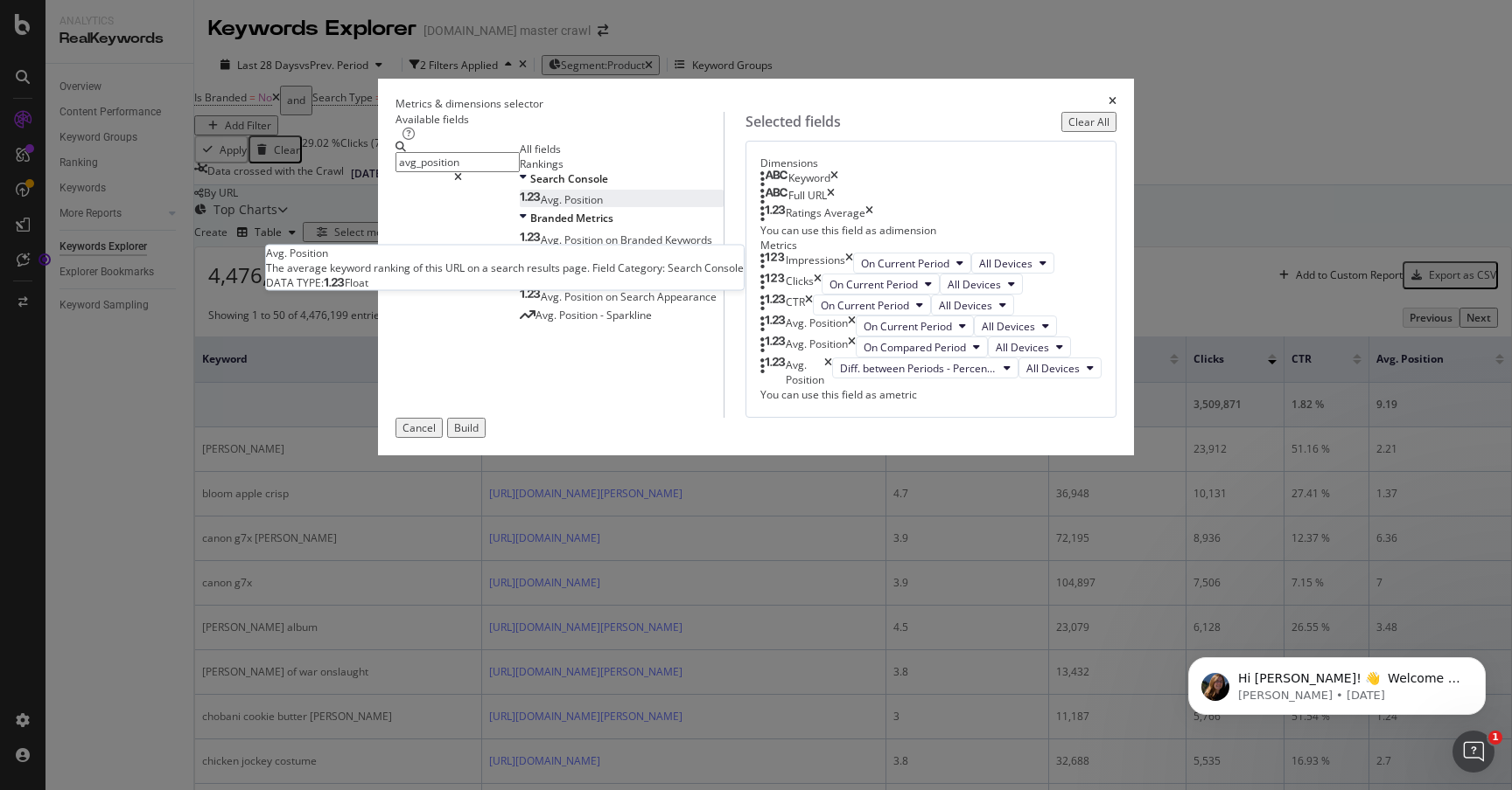
scroll to position [84, 0]
click at [478, 435] on div "Build" at bounding box center [466, 428] width 25 height 15
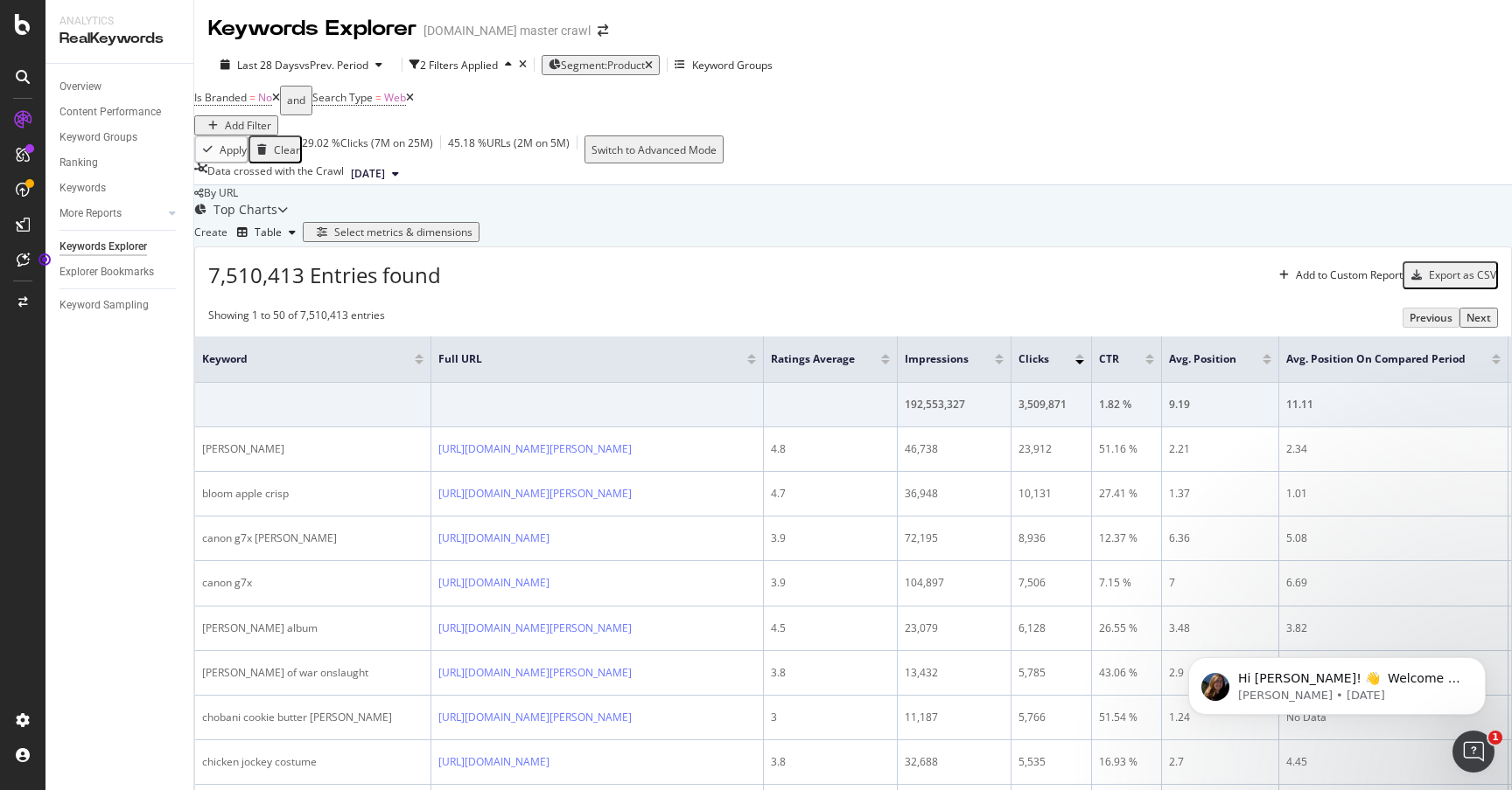
scroll to position [216, 0]
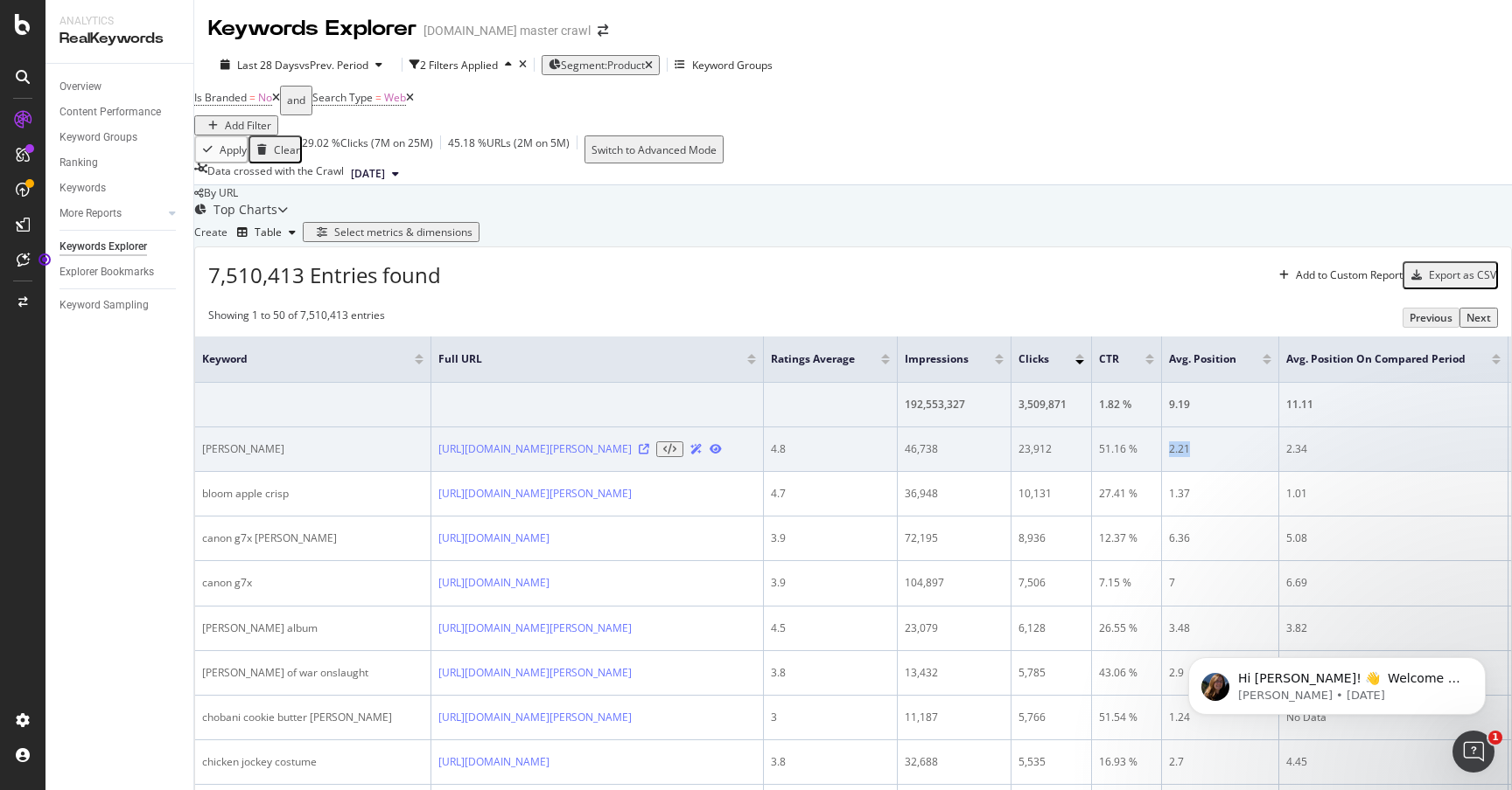
drag, startPoint x: 1263, startPoint y: 329, endPoint x: 1242, endPoint y: 329, distance: 21.0
click at [1242, 442] on div "2.21" at bounding box center [1220, 449] width 103 height 15
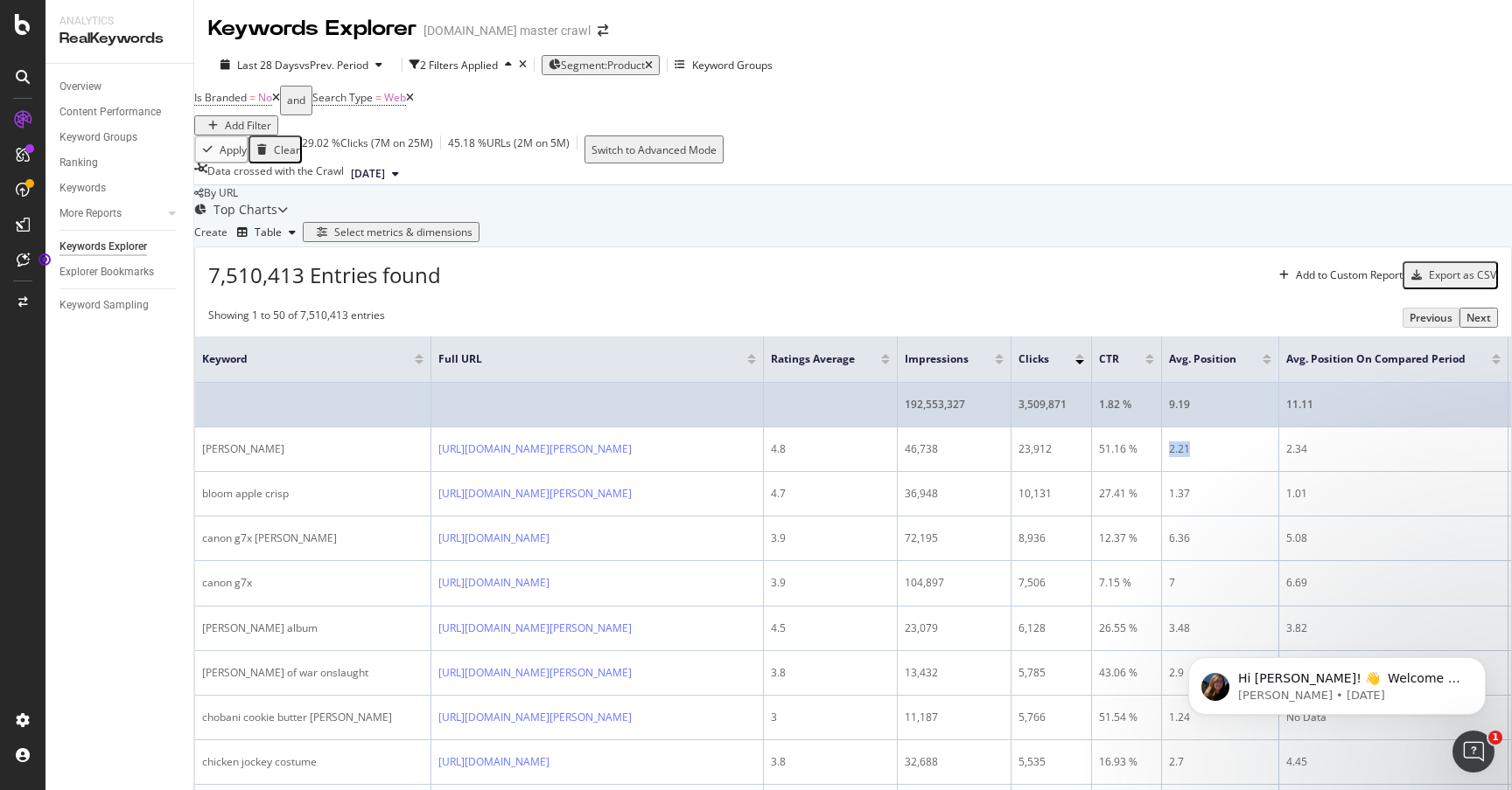
scroll to position [0, 0]
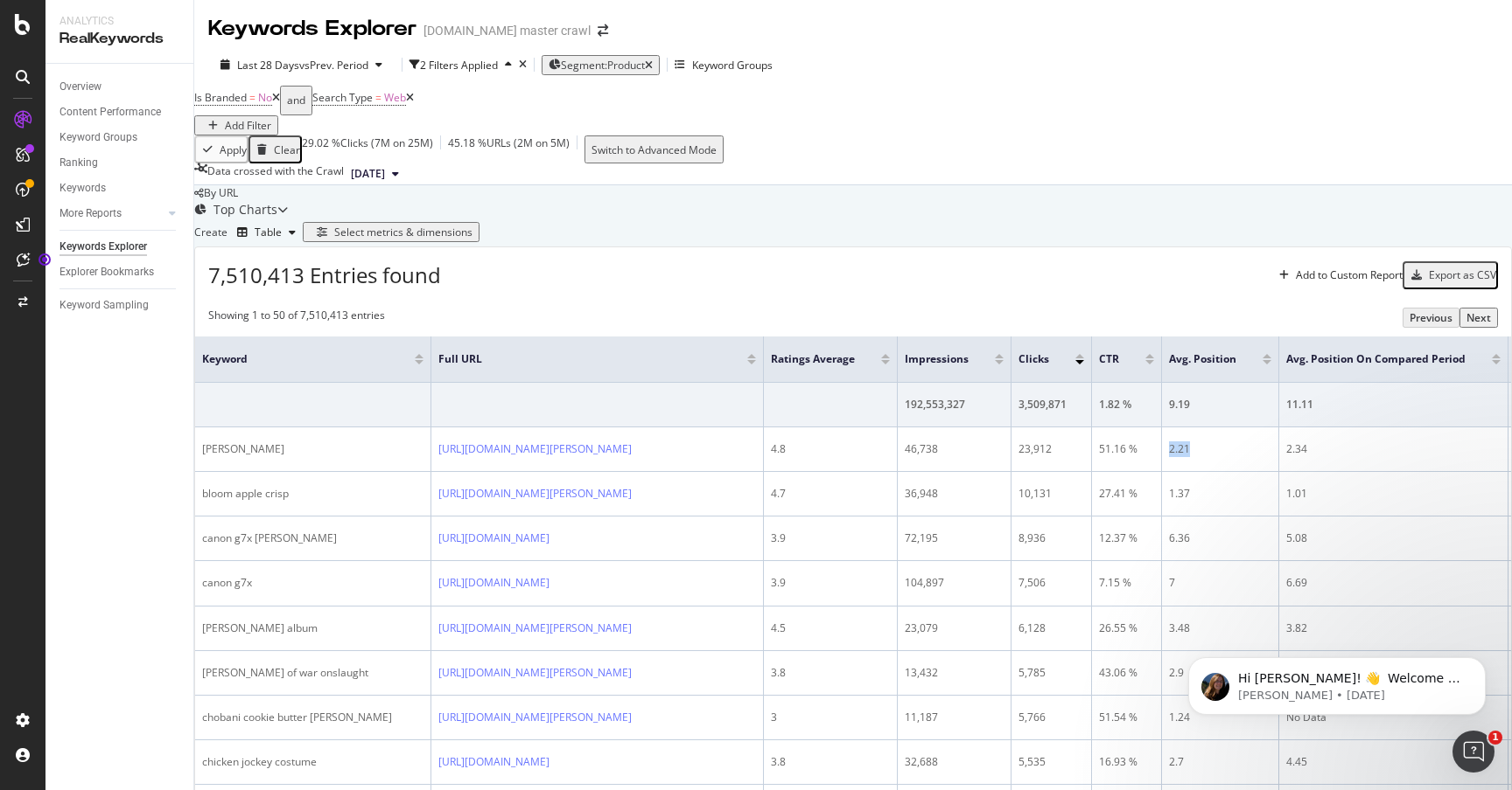
click at [472, 239] on div "Select metrics & dimensions" at bounding box center [403, 232] width 138 height 15
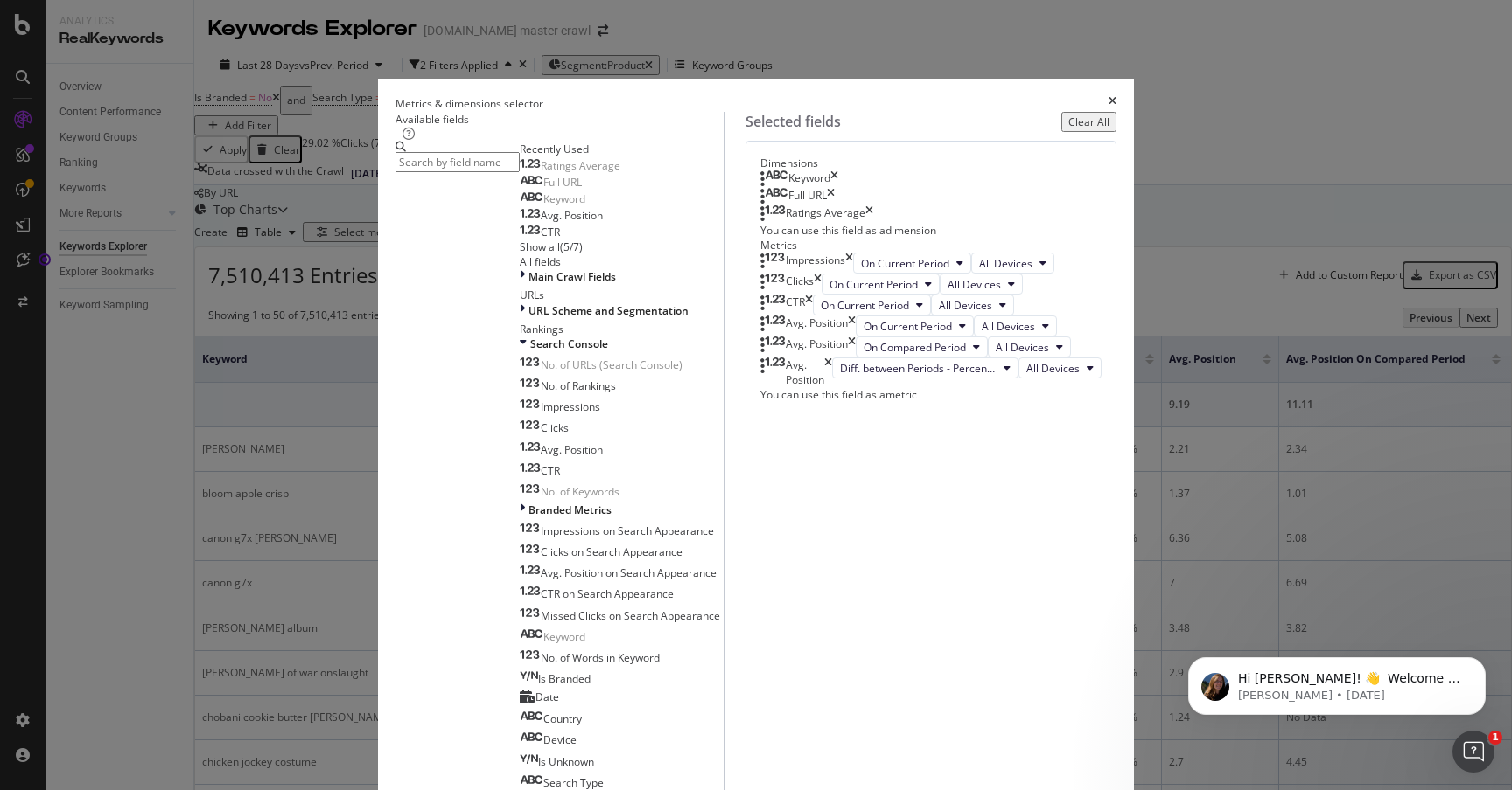
paste input "meta_description"
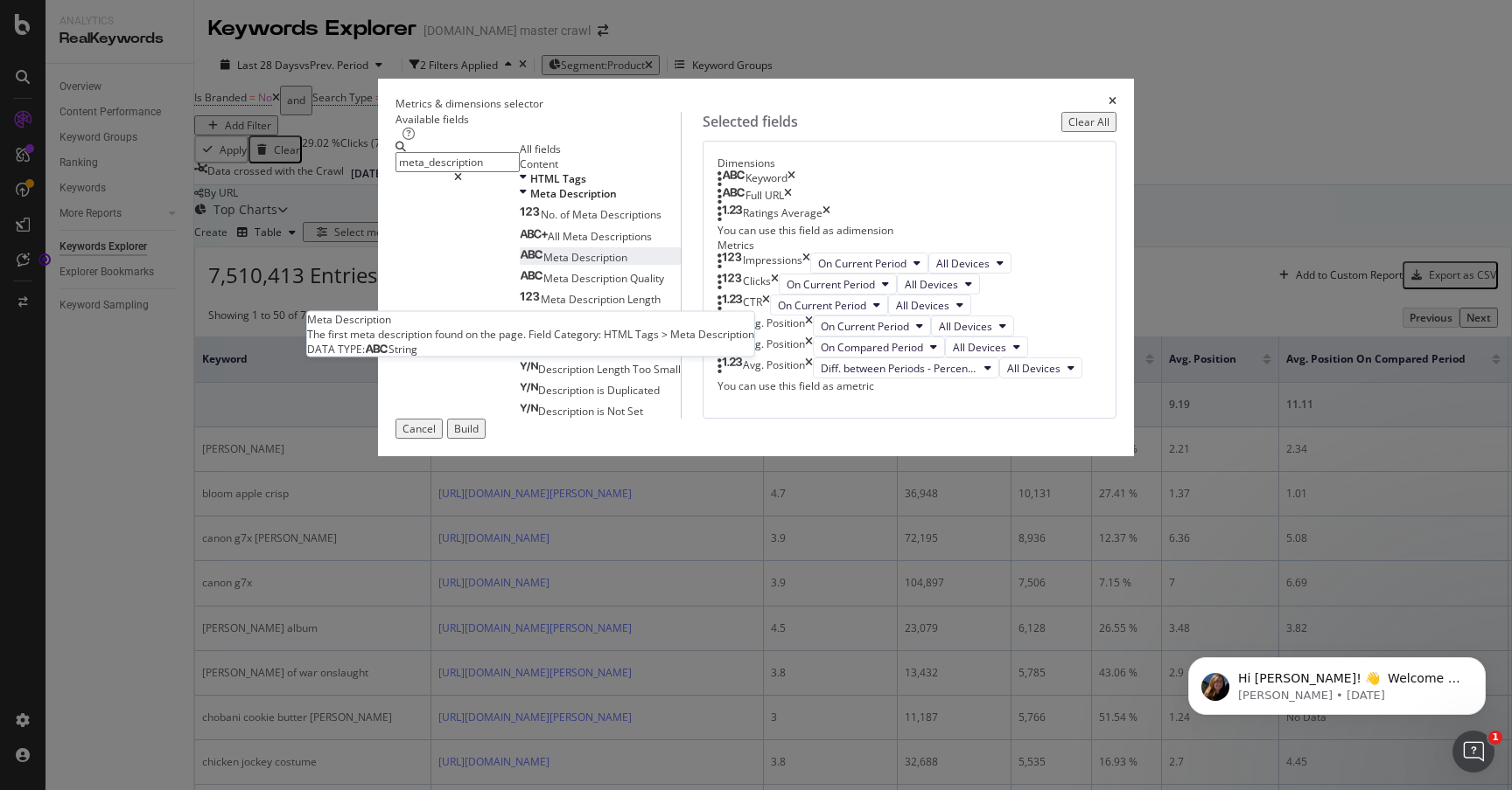
type input "meta_description"
click at [548, 265] on div "Meta Description" at bounding box center [574, 258] width 108 height 15
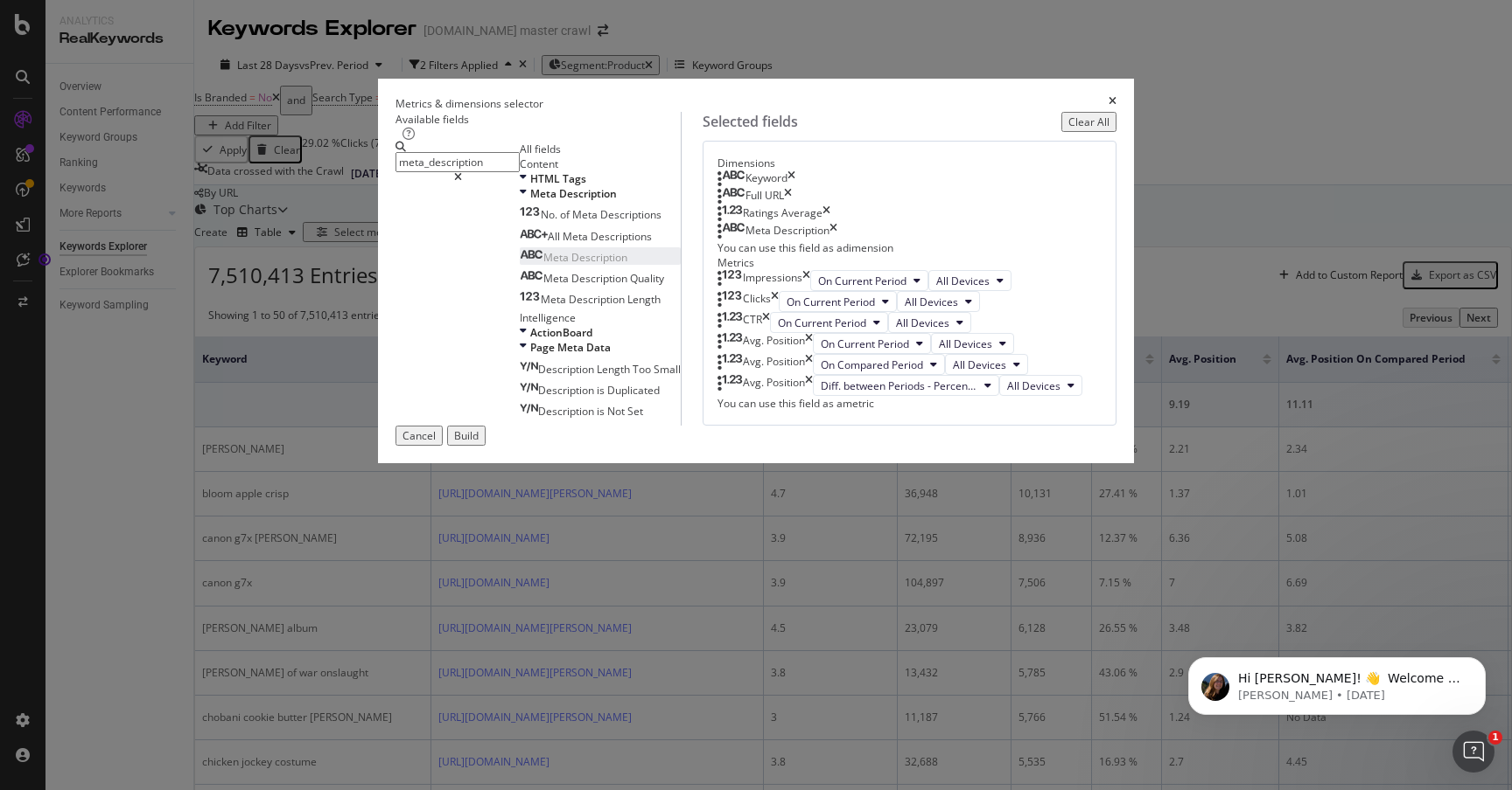
click at [1116, 96] on icon "times" at bounding box center [1112, 103] width 8 height 15
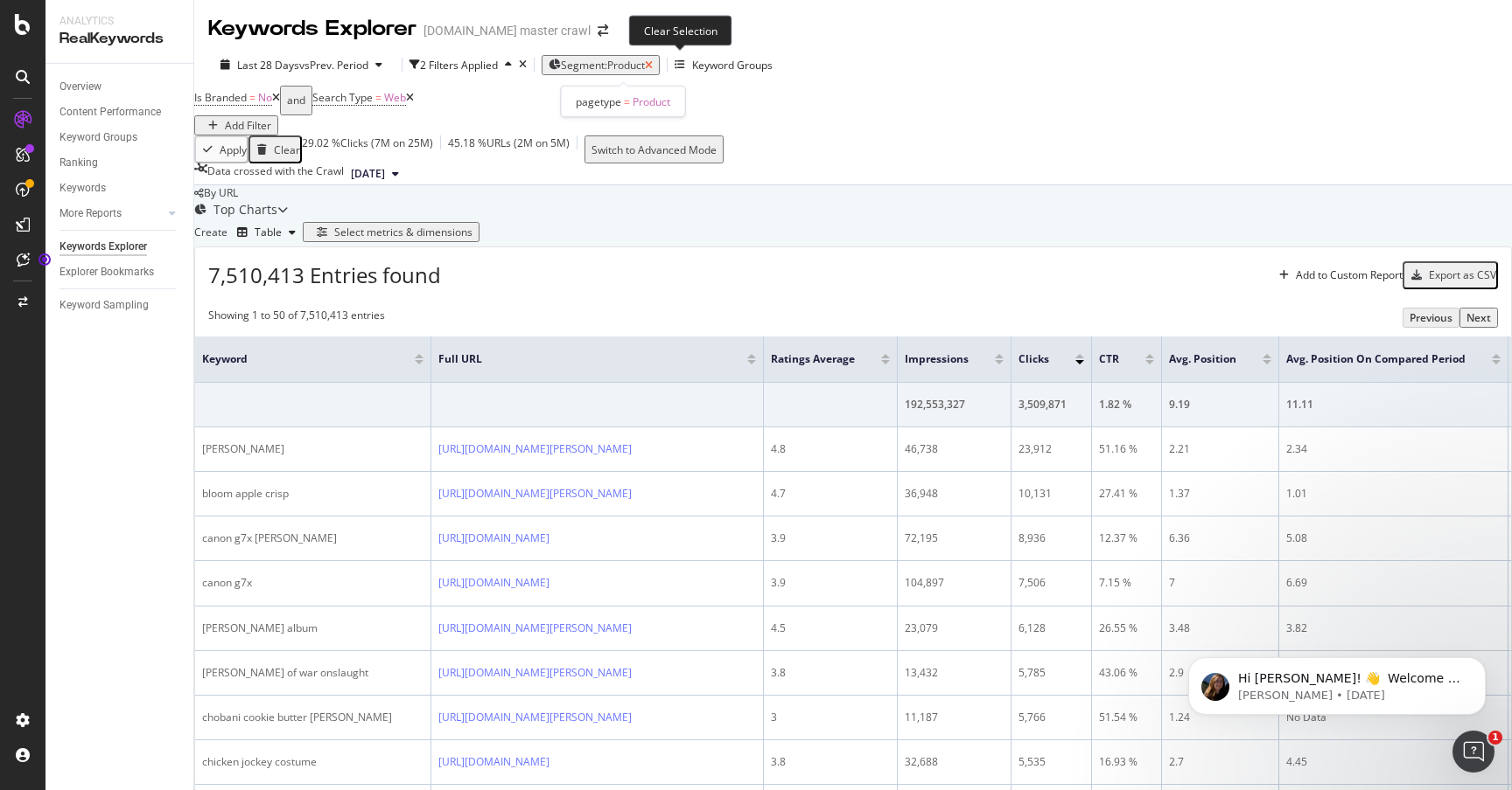
click at [653, 64] on icon "button" at bounding box center [648, 66] width 8 height 11
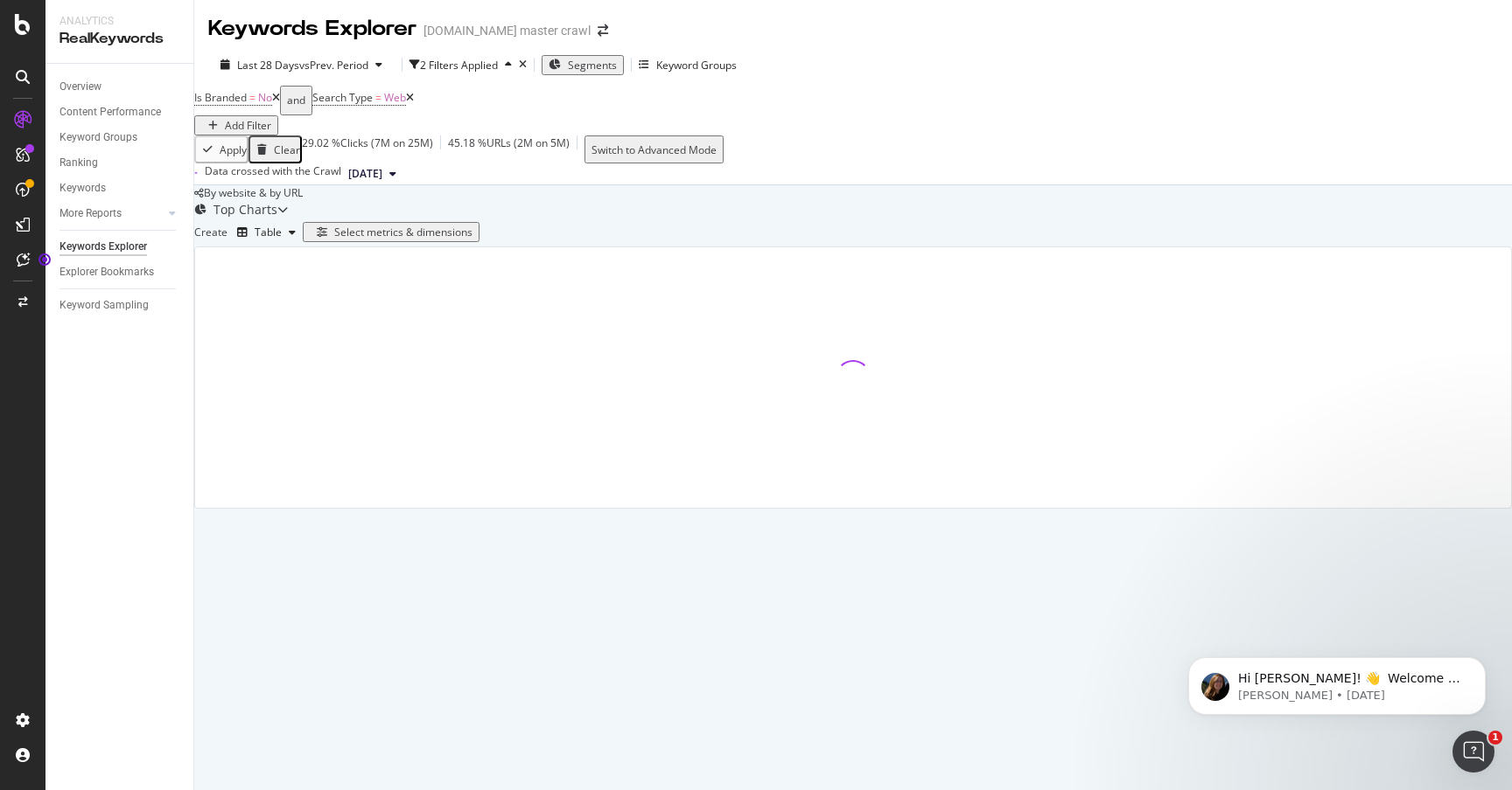
click at [617, 64] on span "Segments" at bounding box center [593, 65] width 49 height 15
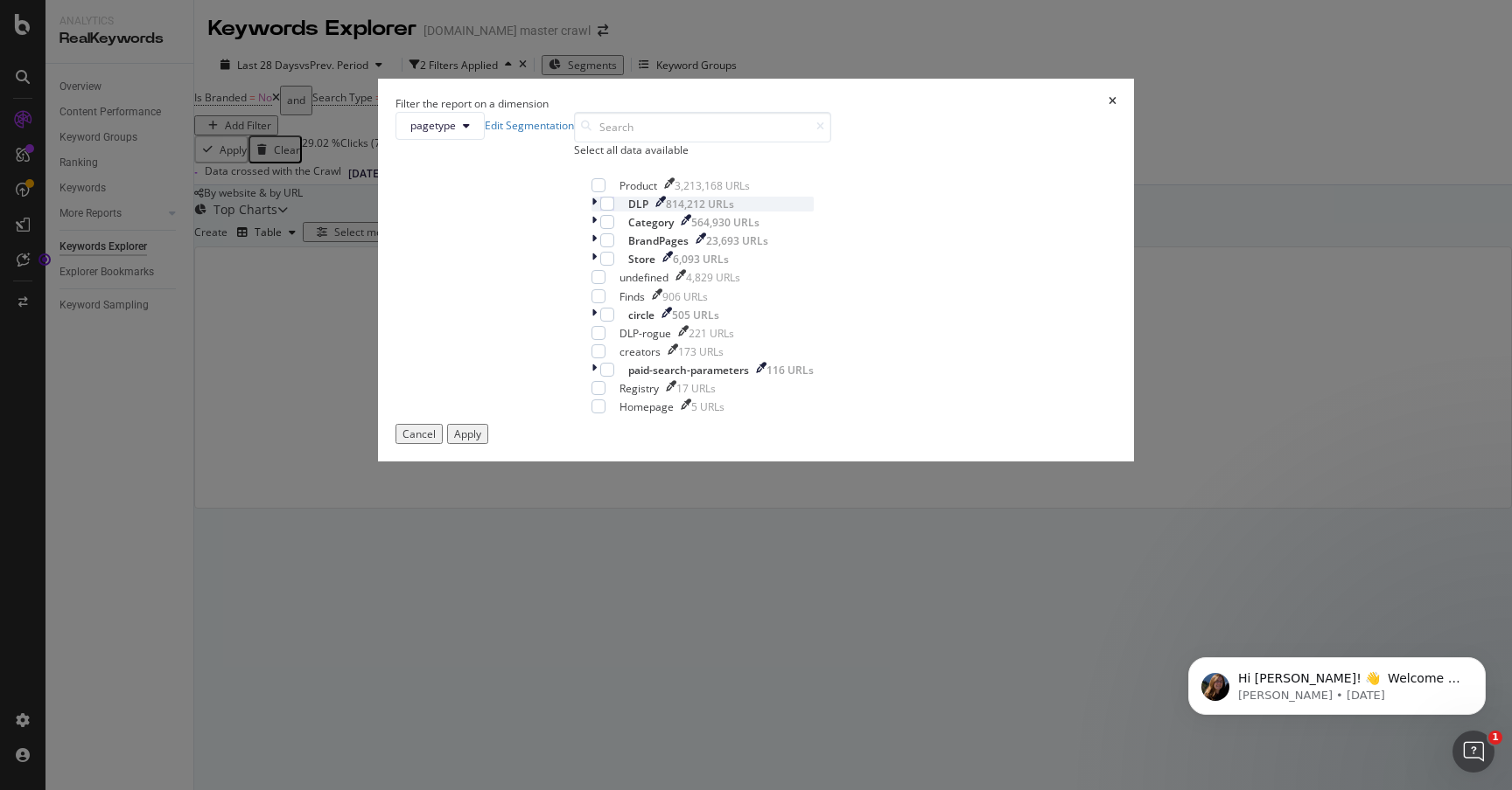
click at [648, 211] on div "DLP" at bounding box center [638, 204] width 20 height 15
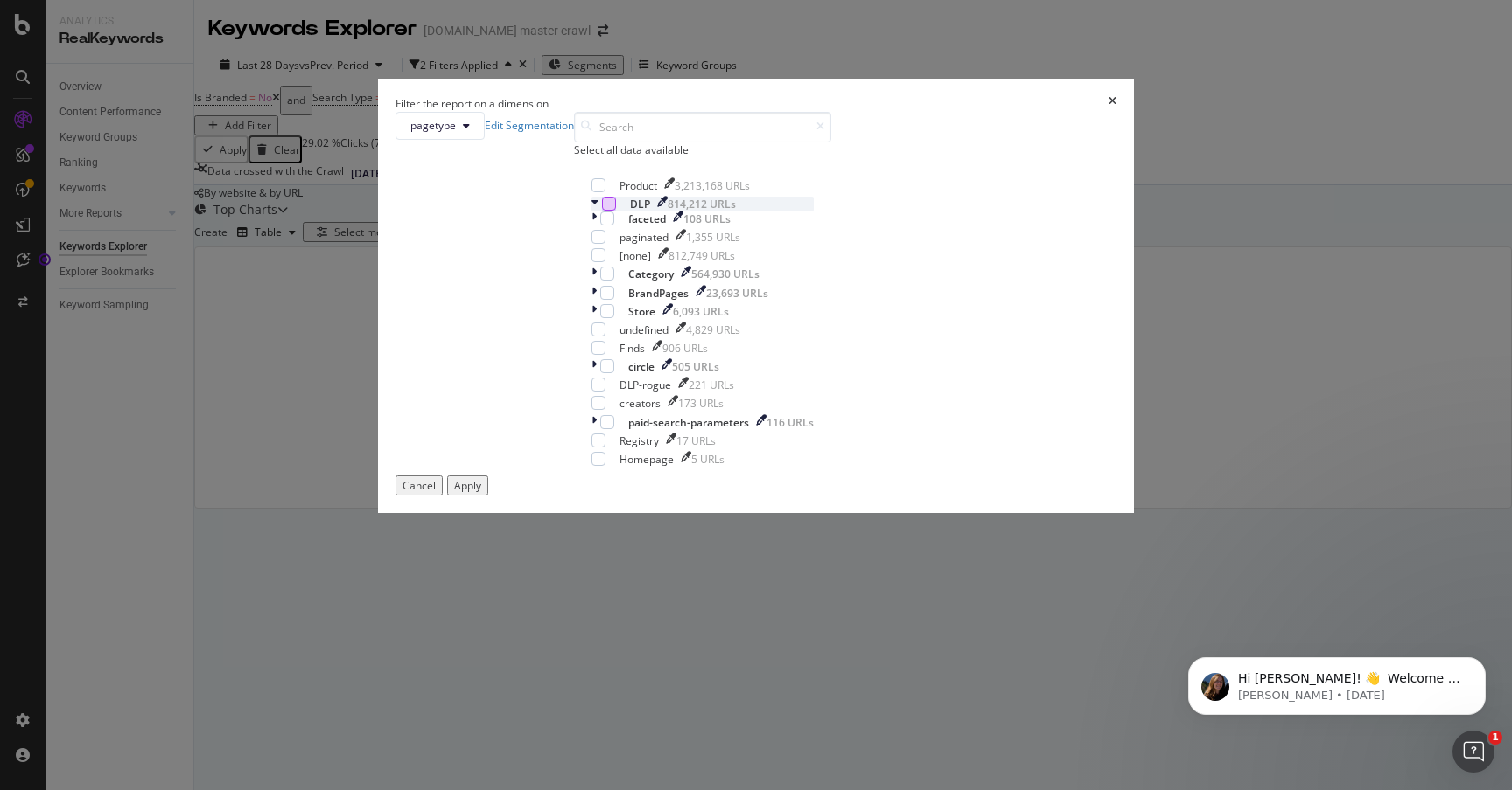
click at [604, 210] on div "modal" at bounding box center [608, 203] width 14 height 14
click at [604, 192] on div "modal" at bounding box center [598, 185] width 14 height 14
click at [602, 190] on icon "modal" at bounding box center [598, 186] width 8 height 9
click at [602, 210] on div "modal" at bounding box center [608, 203] width 14 height 14
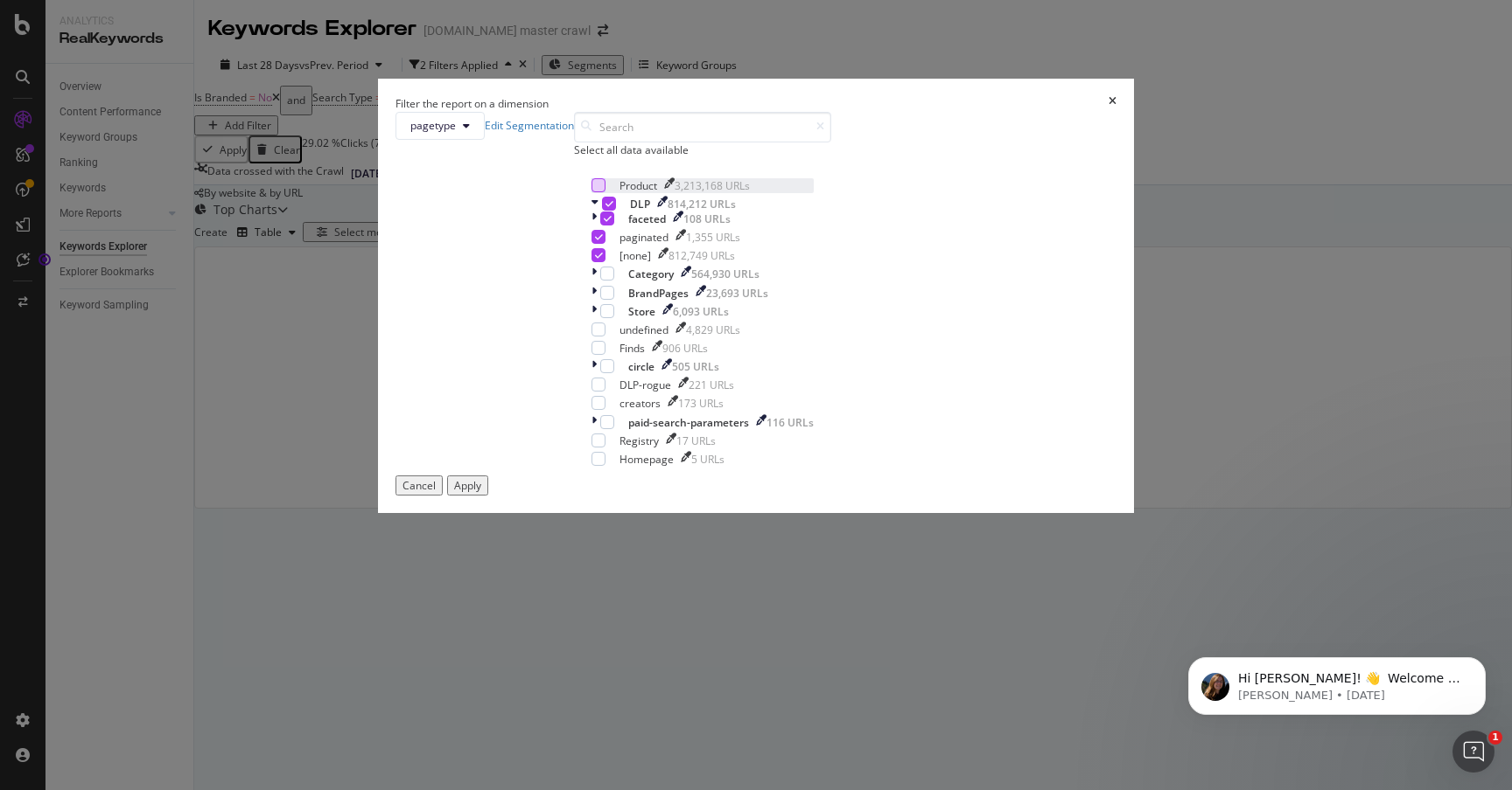
click at [481, 493] on div "Apply" at bounding box center [467, 485] width 27 height 15
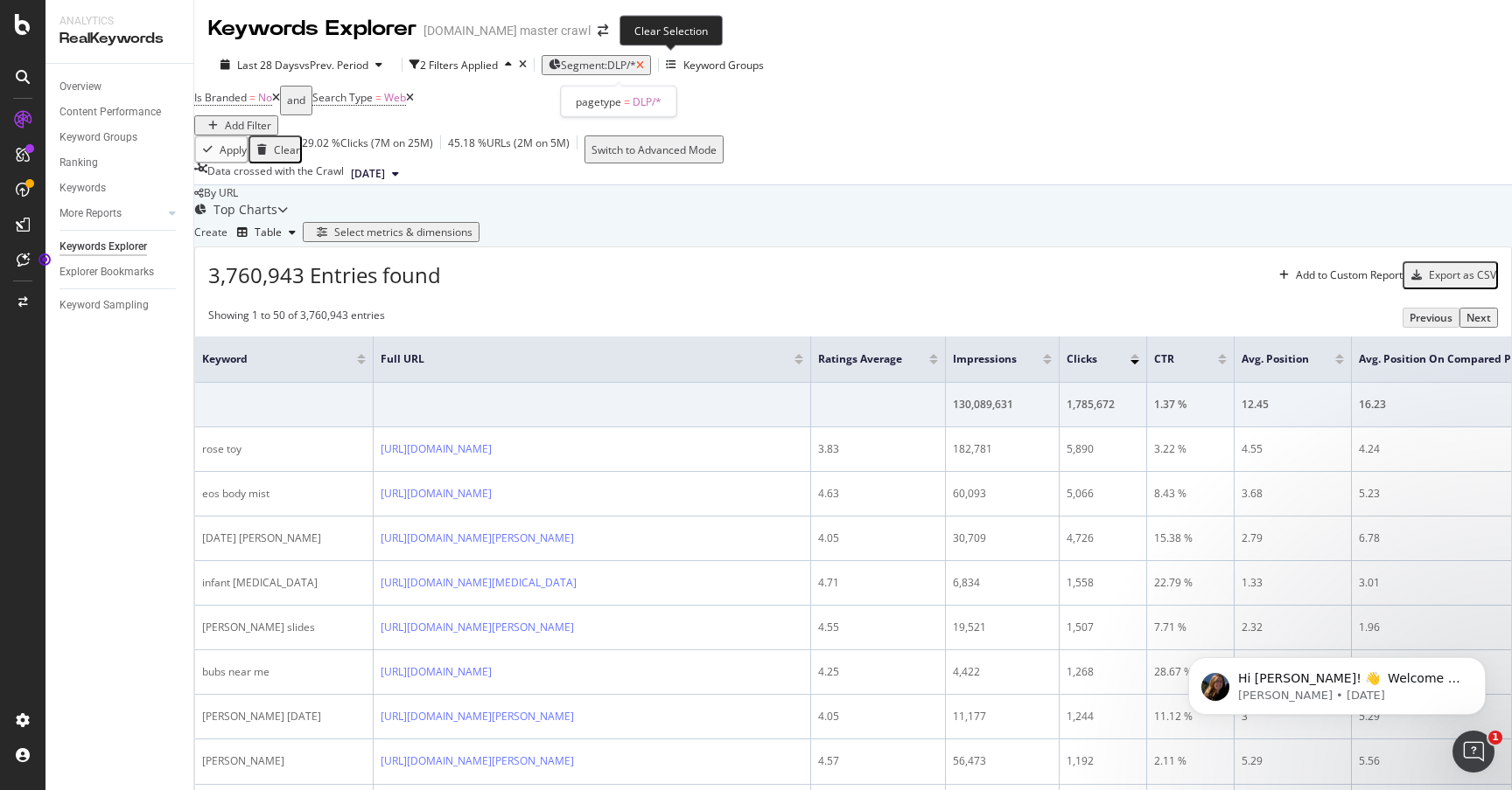
click at [643, 61] on icon "button" at bounding box center [640, 66] width 8 height 11
click at [612, 69] on span "Segments" at bounding box center [593, 65] width 49 height 15
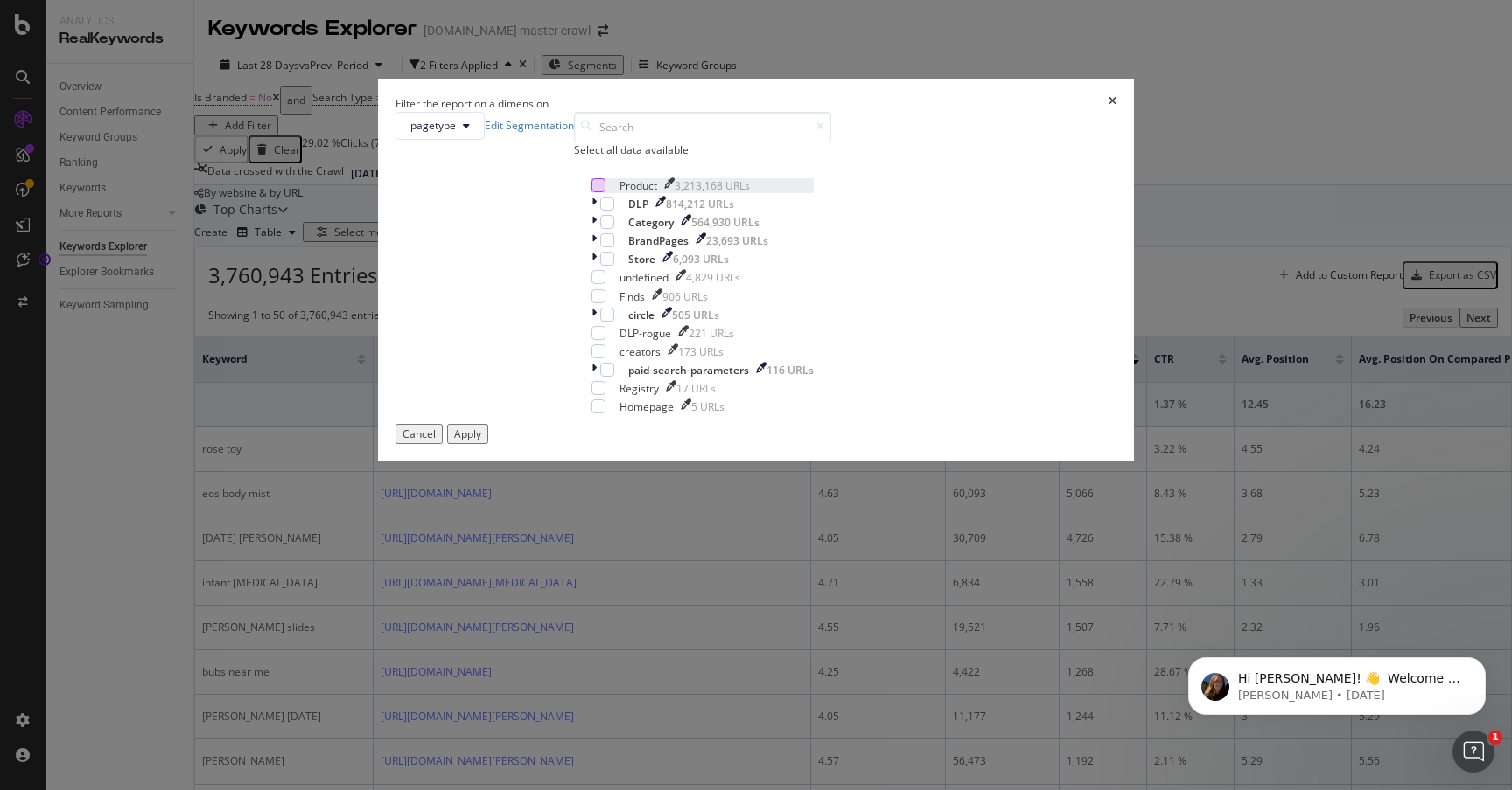
click at [604, 192] on div "modal" at bounding box center [598, 185] width 14 height 14
click at [481, 442] on div "Apply" at bounding box center [467, 434] width 27 height 15
